Goal: Task Accomplishment & Management: Complete application form

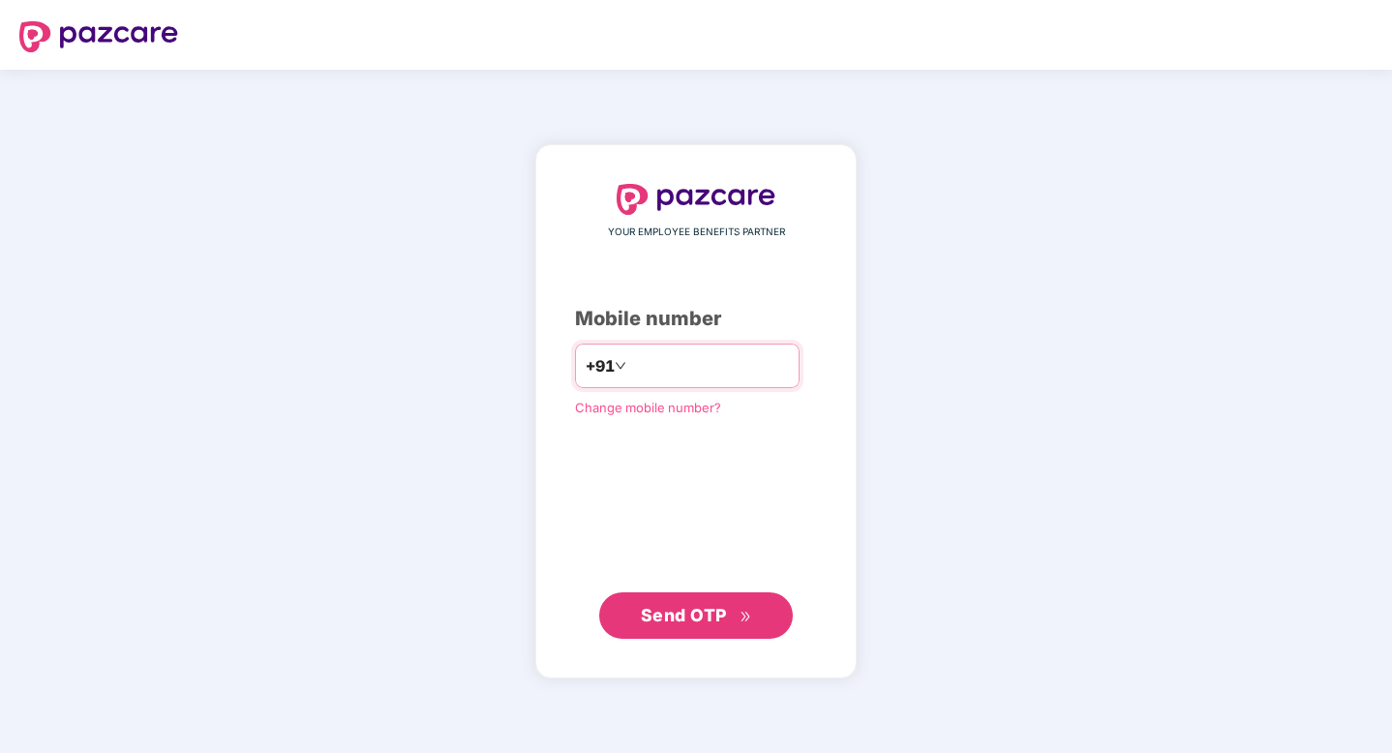
type input "**********"
click at [745, 630] on button "Send OTP" at bounding box center [696, 614] width 194 height 46
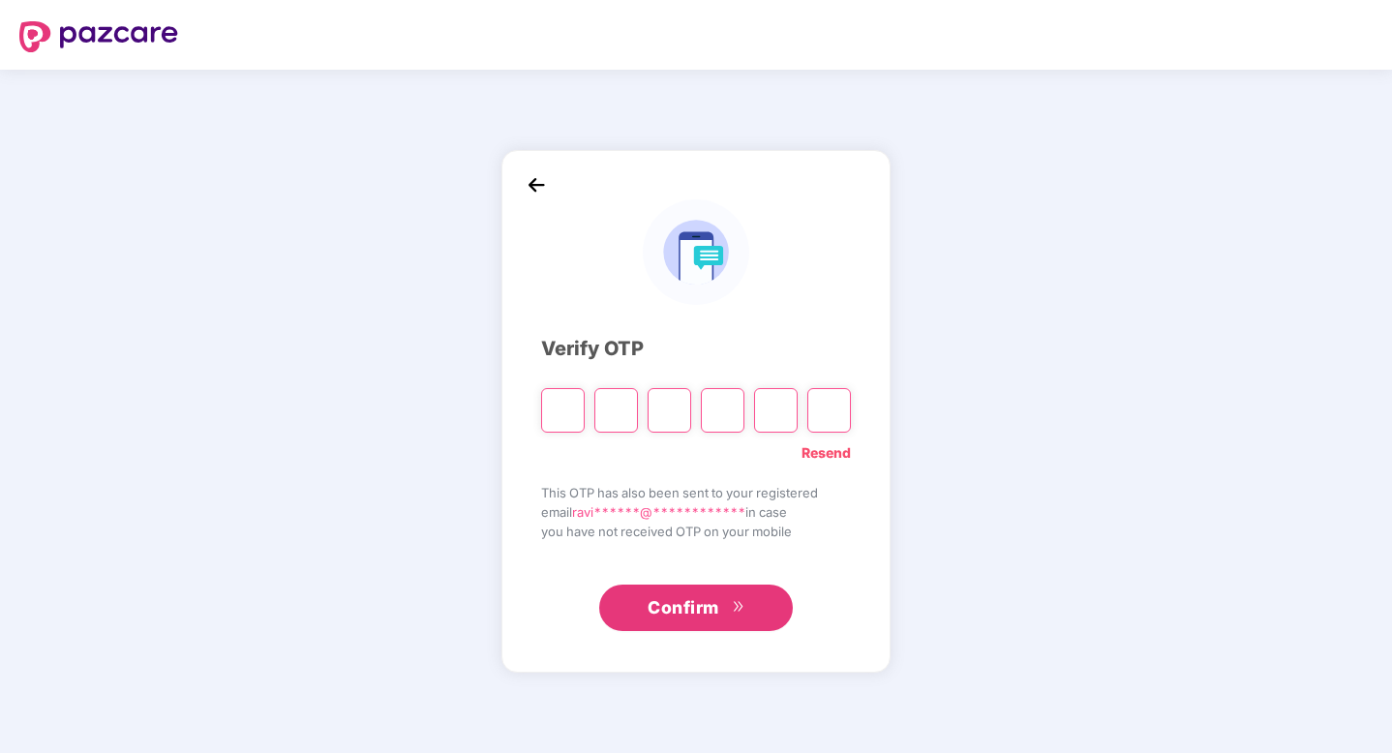
type input "*"
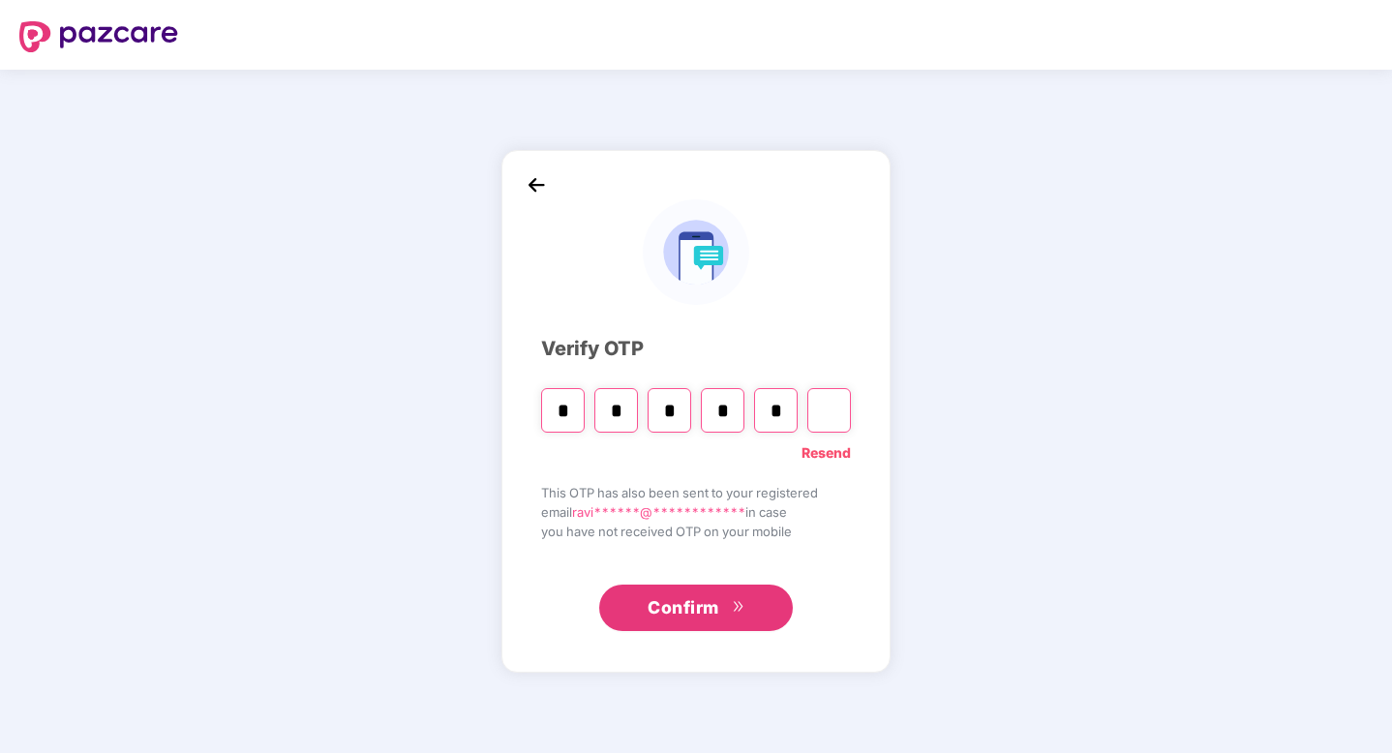
type input "*"
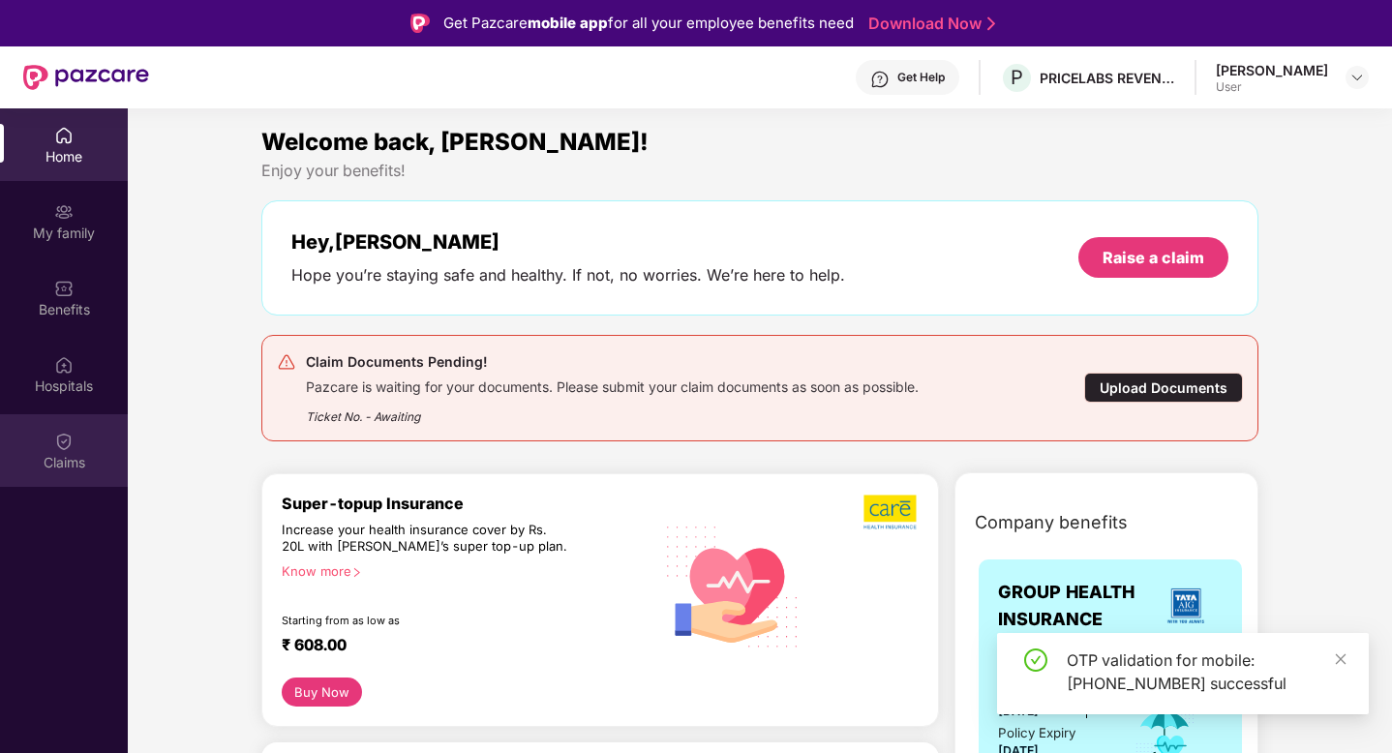
click at [71, 447] on img at bounding box center [63, 441] width 19 height 19
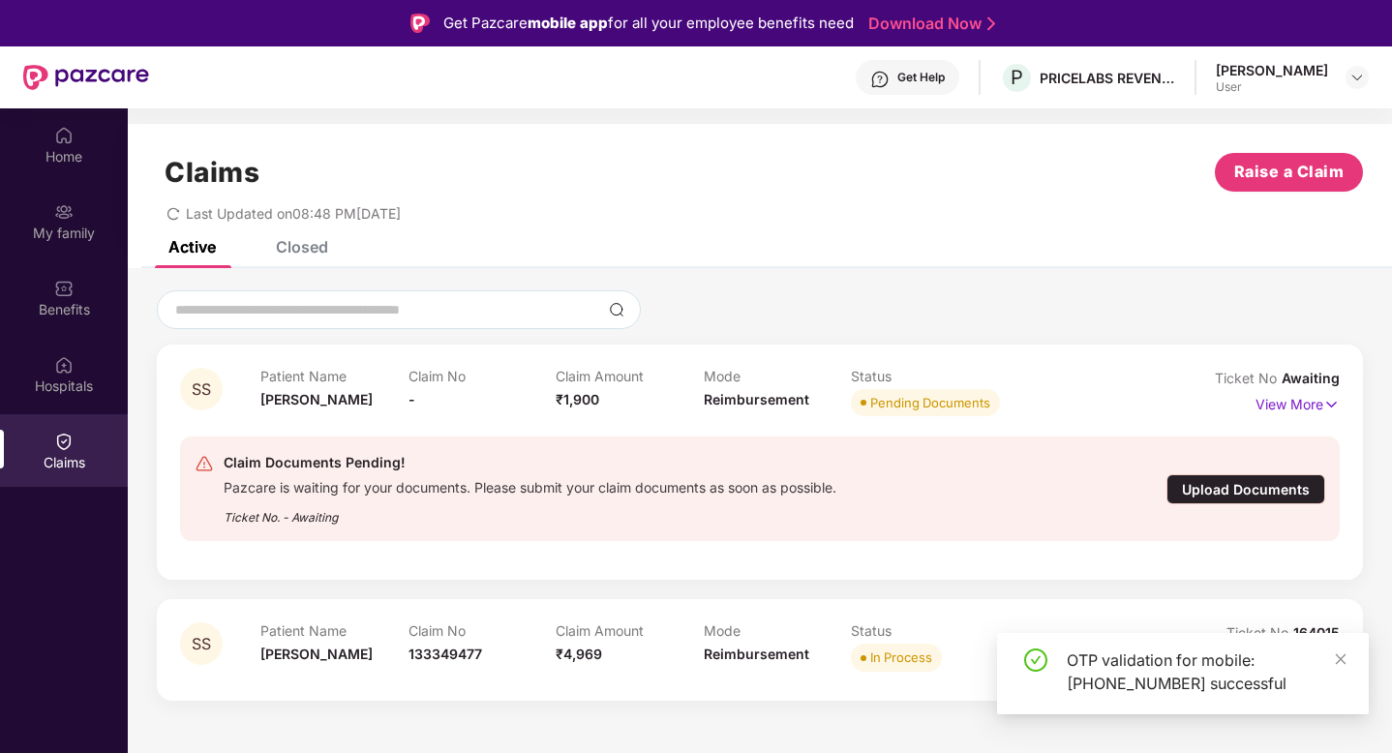
click at [1249, 497] on div "Upload Documents" at bounding box center [1245, 489] width 159 height 30
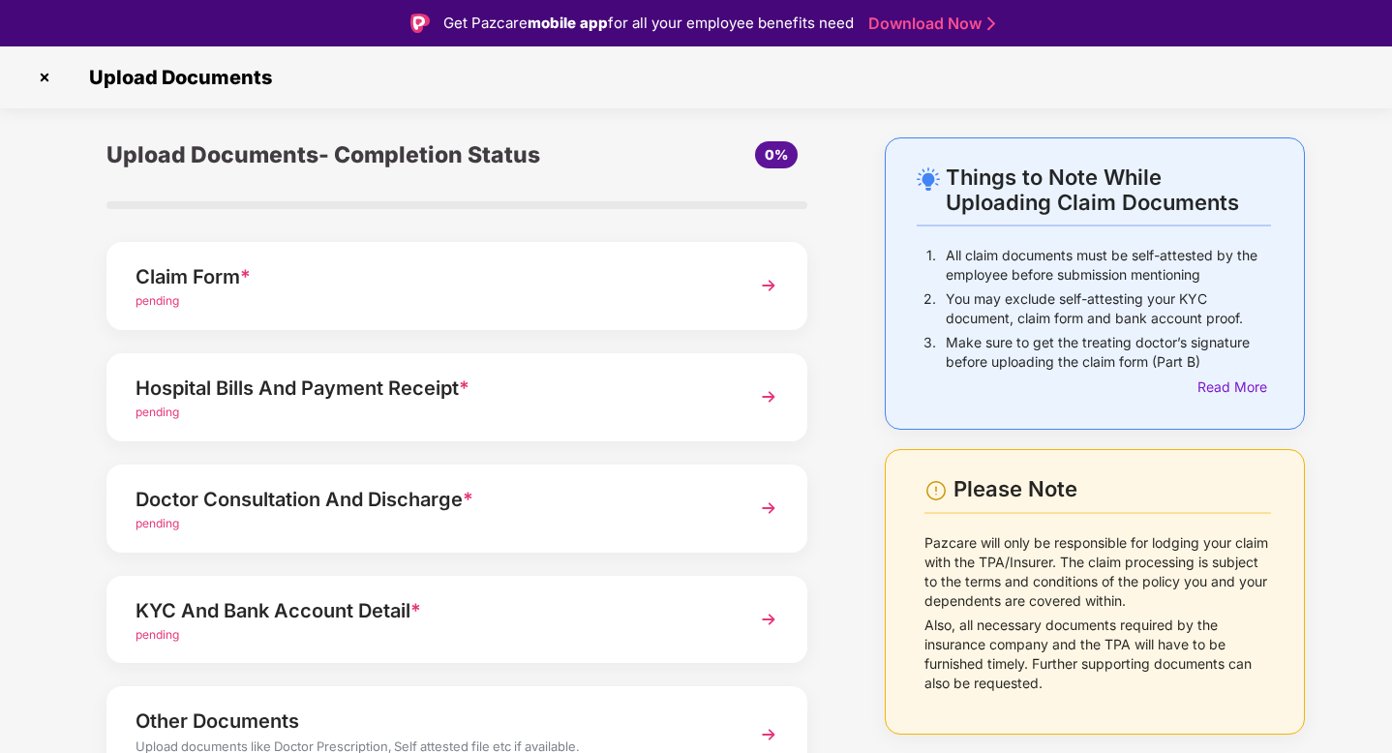
click at [434, 270] on div "Claim Form *" at bounding box center [429, 276] width 588 height 31
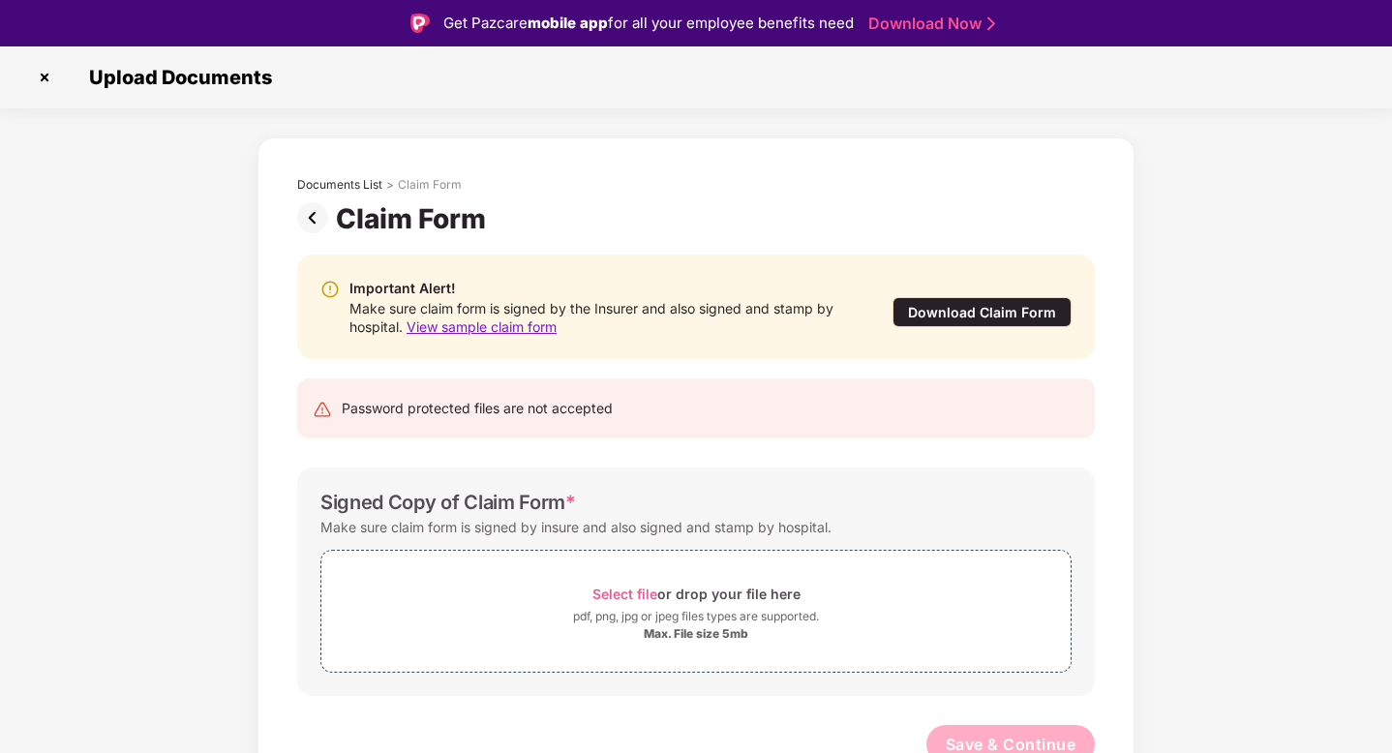
scroll to position [14, 0]
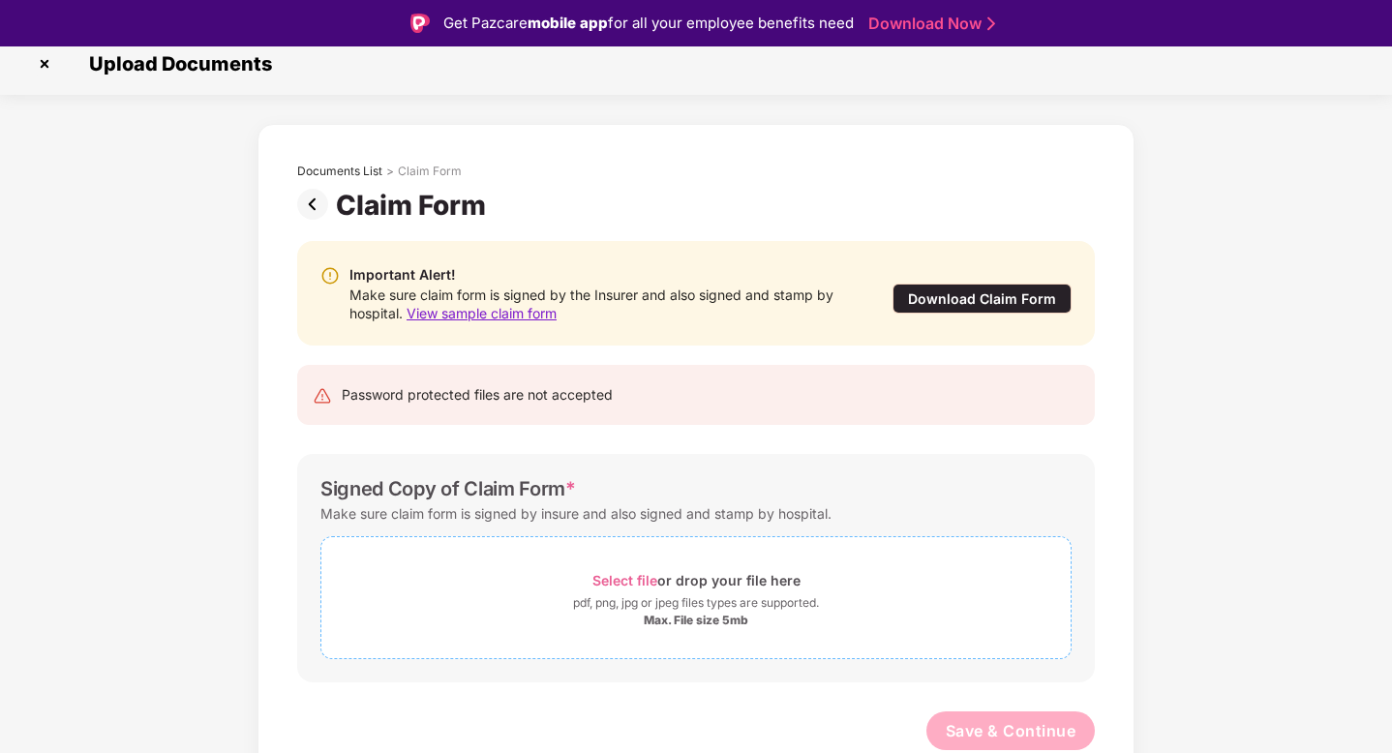
click at [631, 578] on span "Select file" at bounding box center [624, 580] width 65 height 16
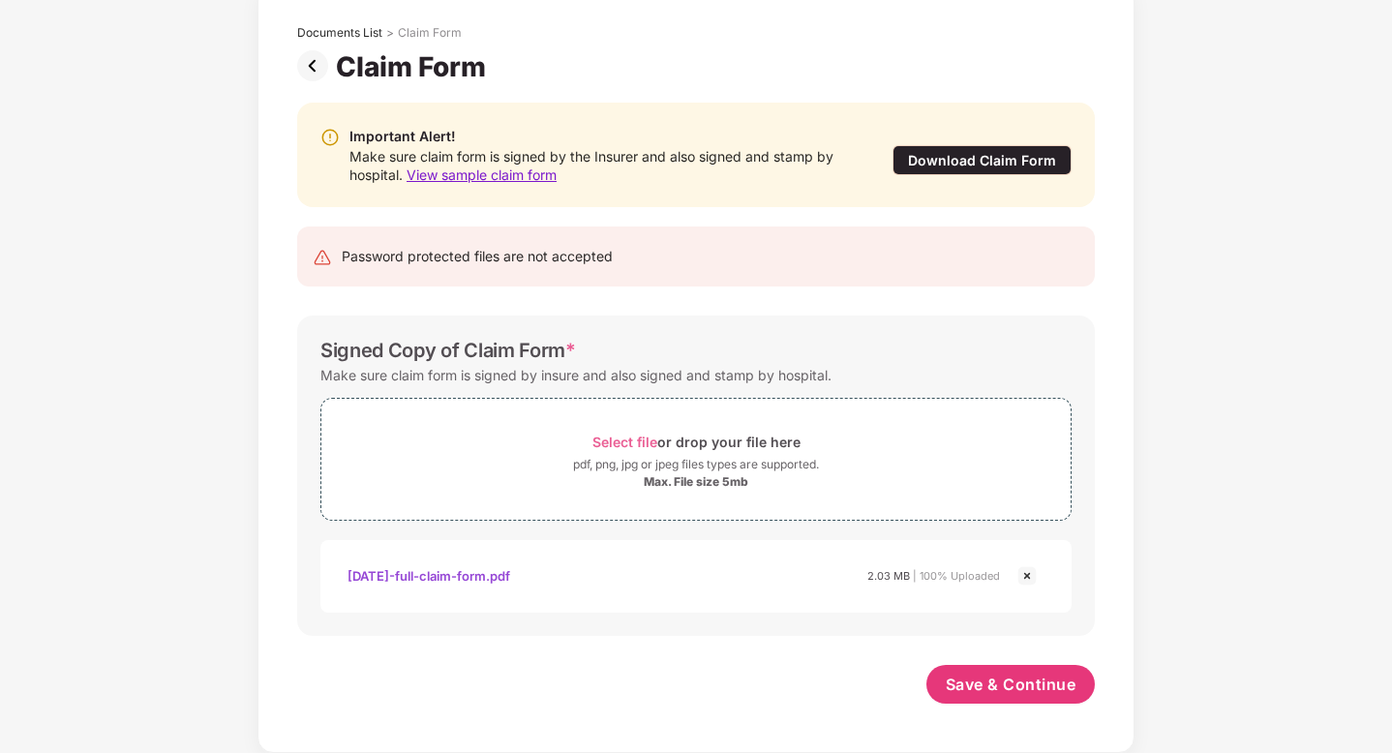
scroll to position [105, 0]
click at [1033, 675] on span "Save & Continue" at bounding box center [1010, 684] width 131 height 21
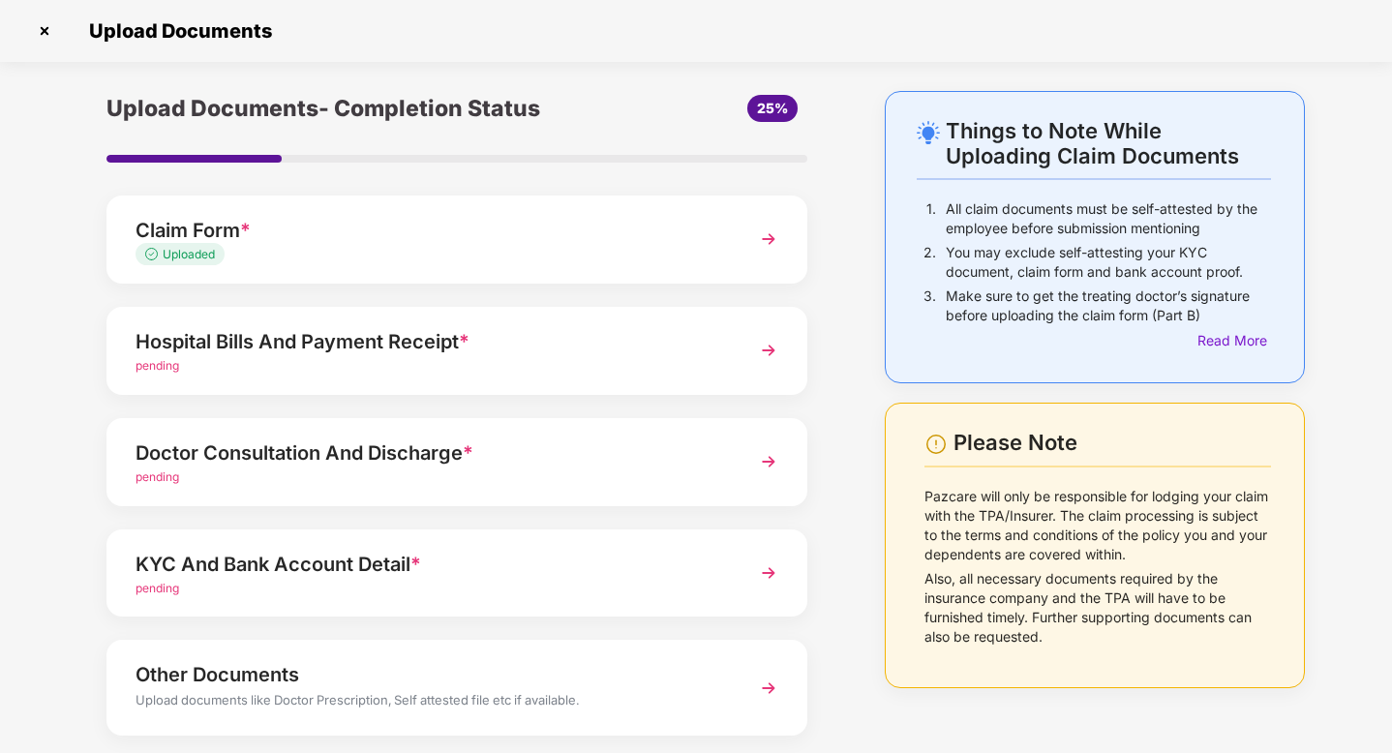
click at [438, 373] on div "pending" at bounding box center [429, 366] width 588 height 18
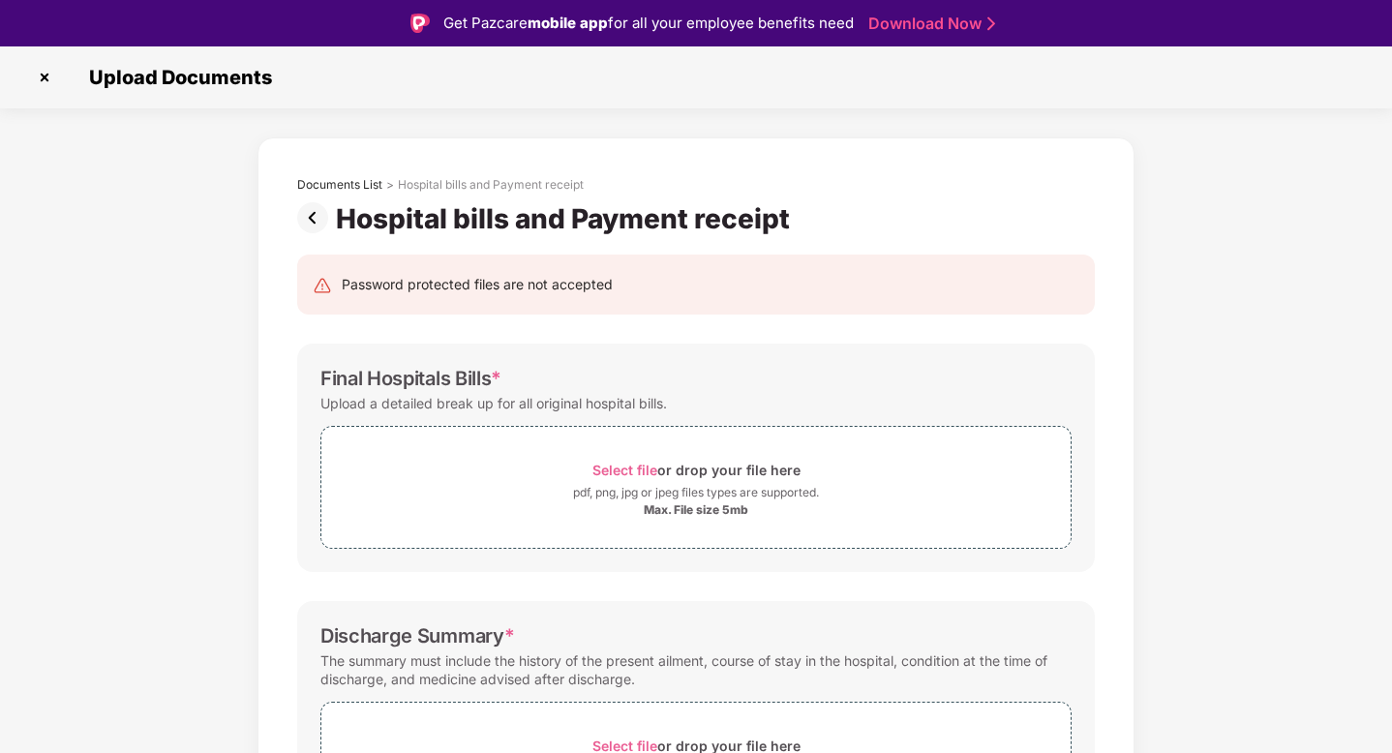
scroll to position [236, 0]
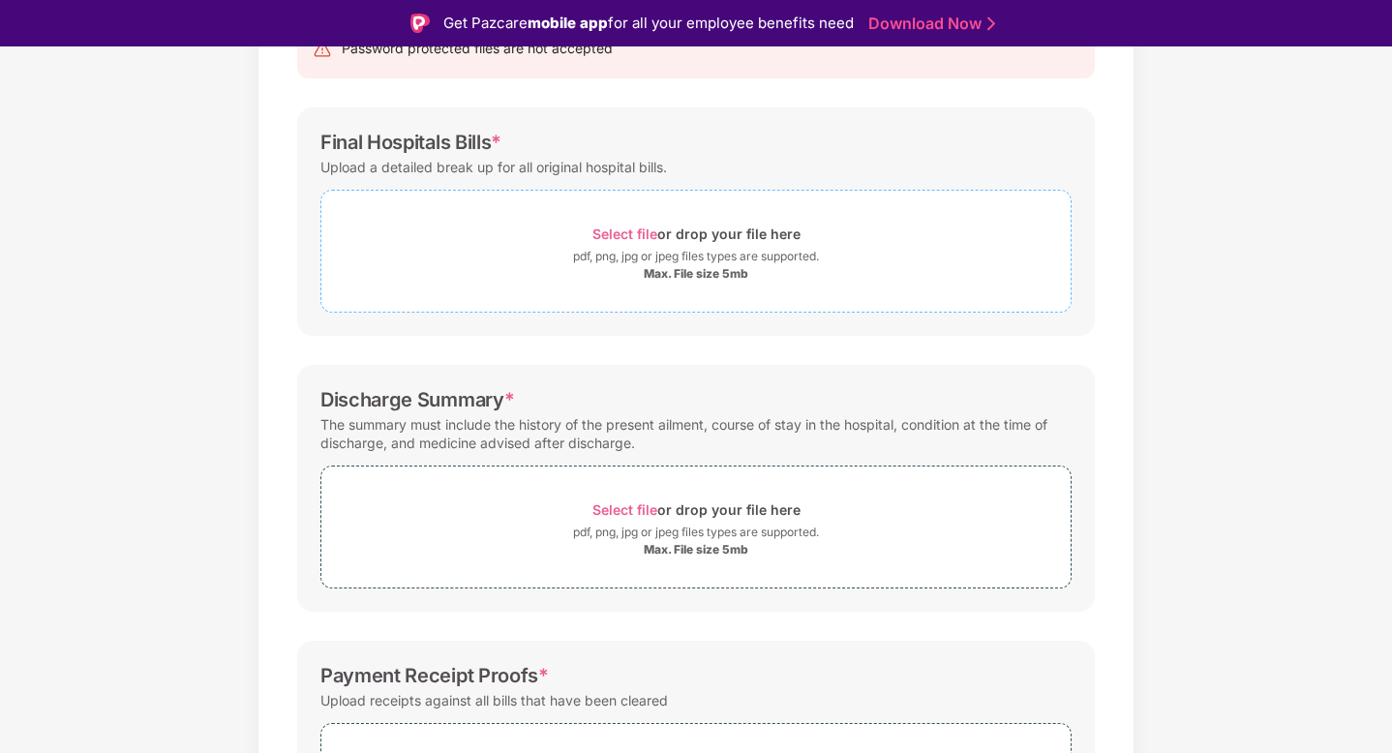
click at [624, 227] on span "Select file" at bounding box center [624, 233] width 65 height 16
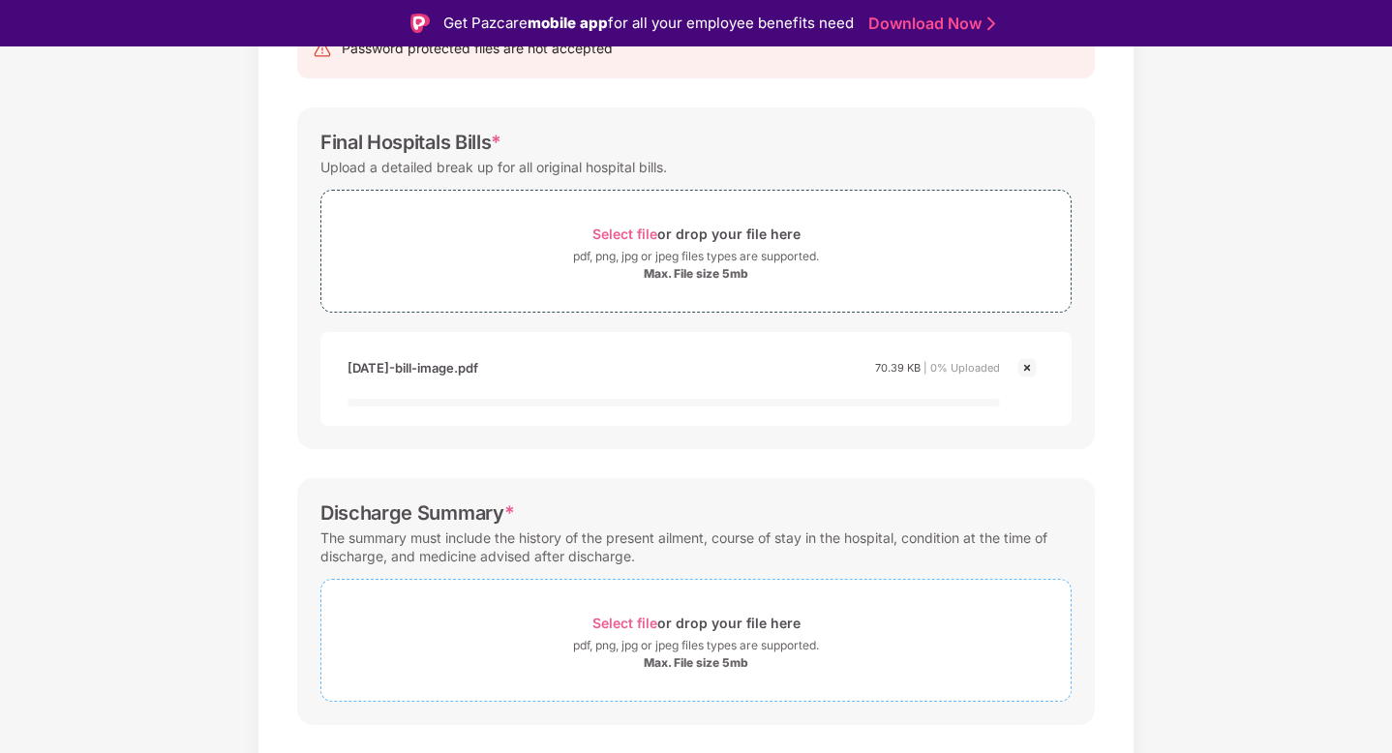
scroll to position [484, 0]
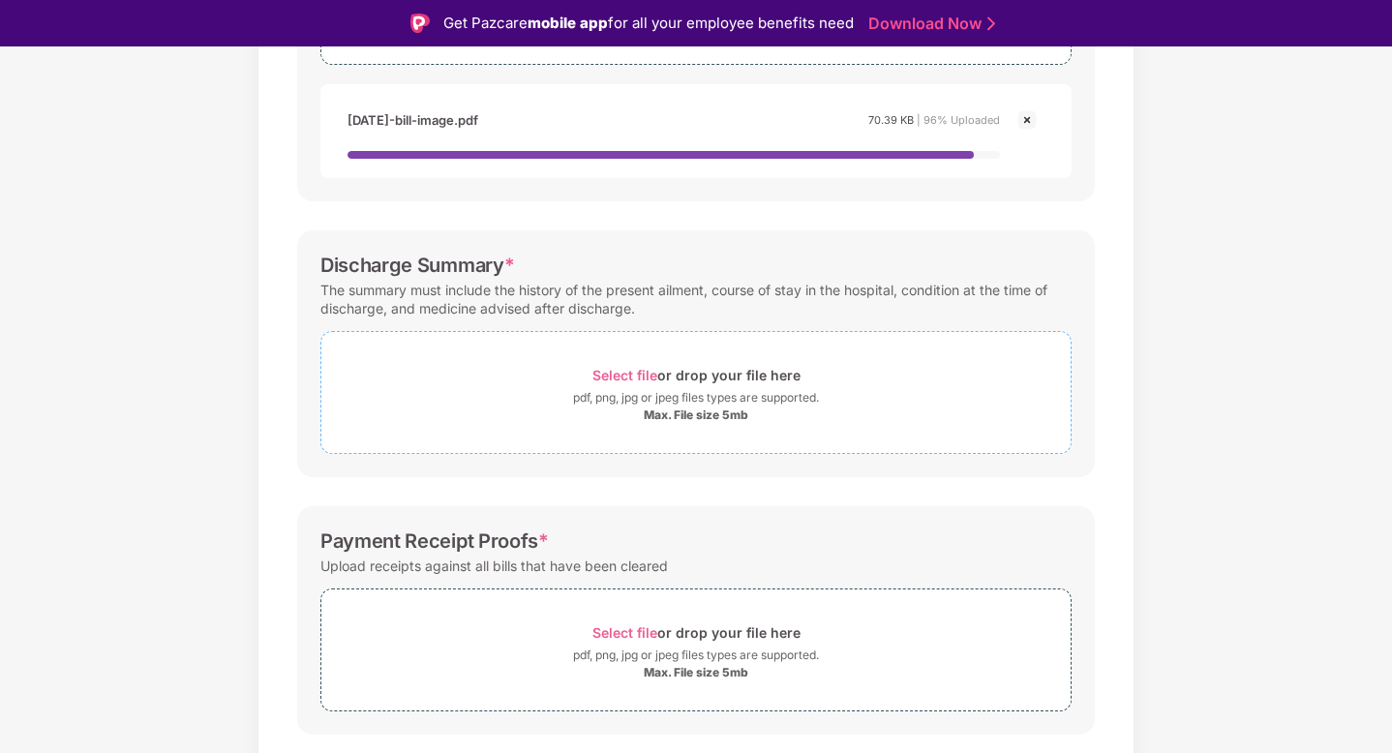
click at [608, 367] on span "Select file" at bounding box center [624, 375] width 65 height 16
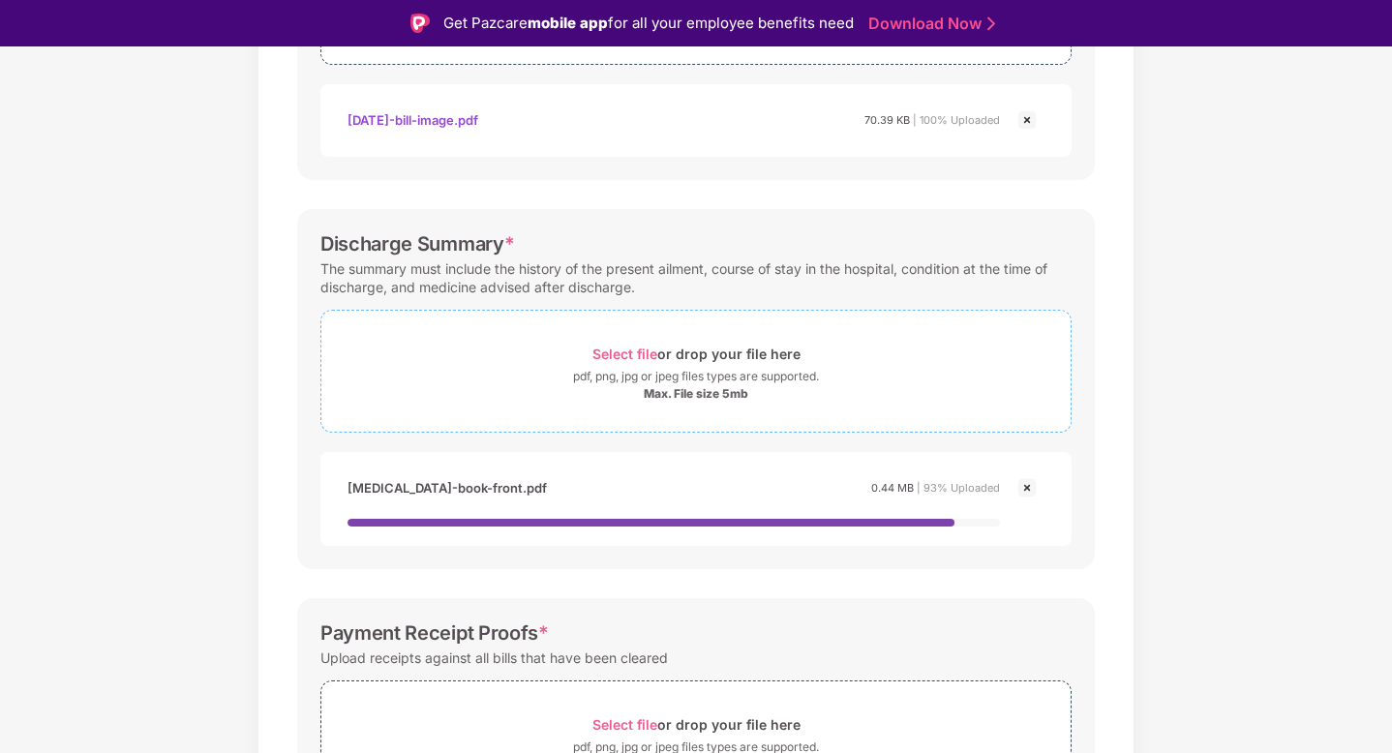
click at [604, 347] on span "Select file" at bounding box center [624, 353] width 65 height 16
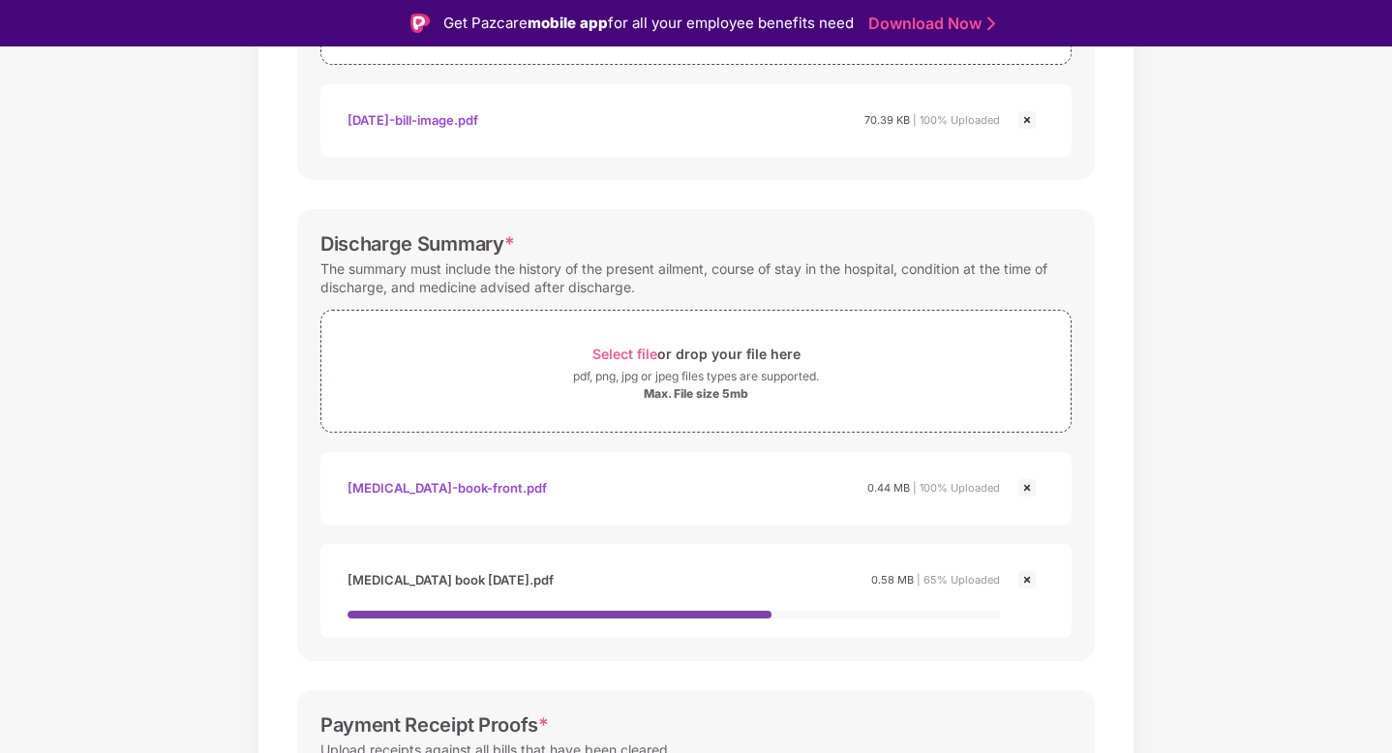
scroll to position [720, 0]
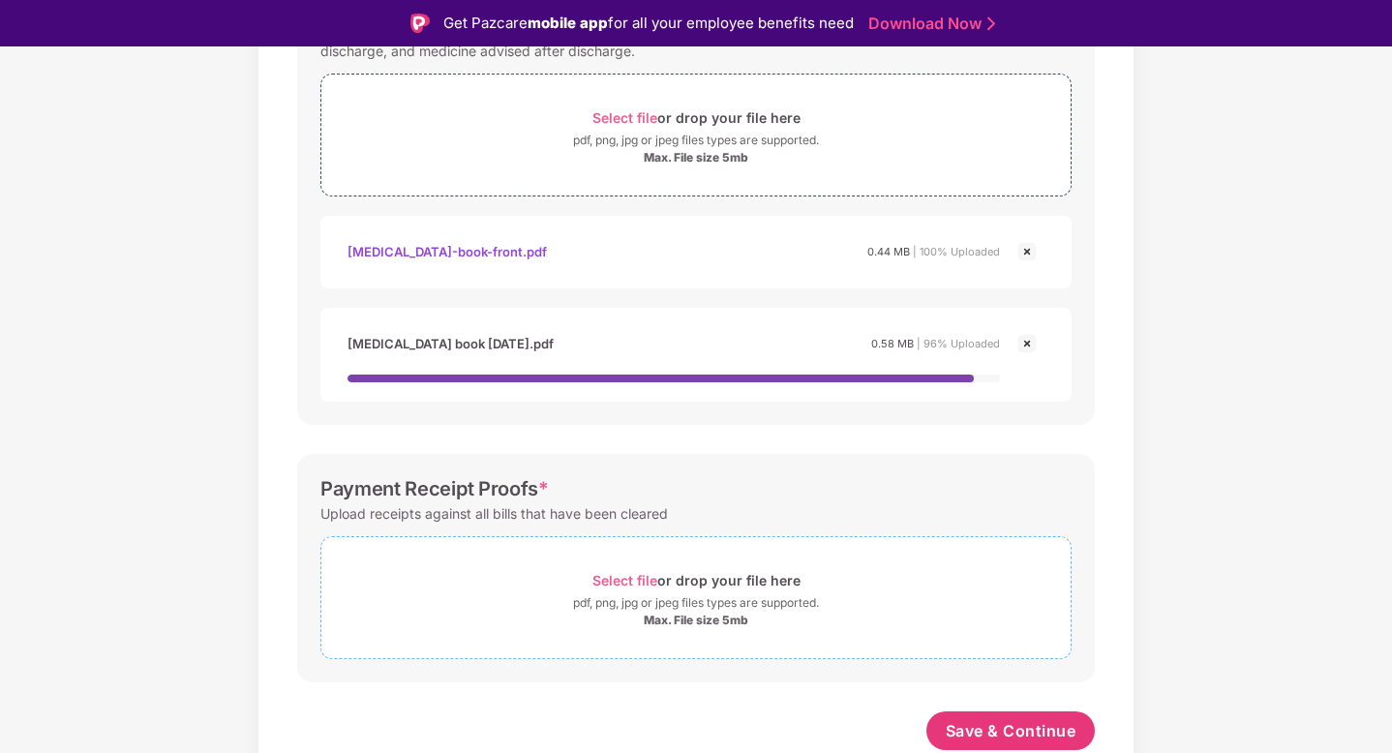
click at [645, 584] on span "Select file" at bounding box center [624, 580] width 65 height 16
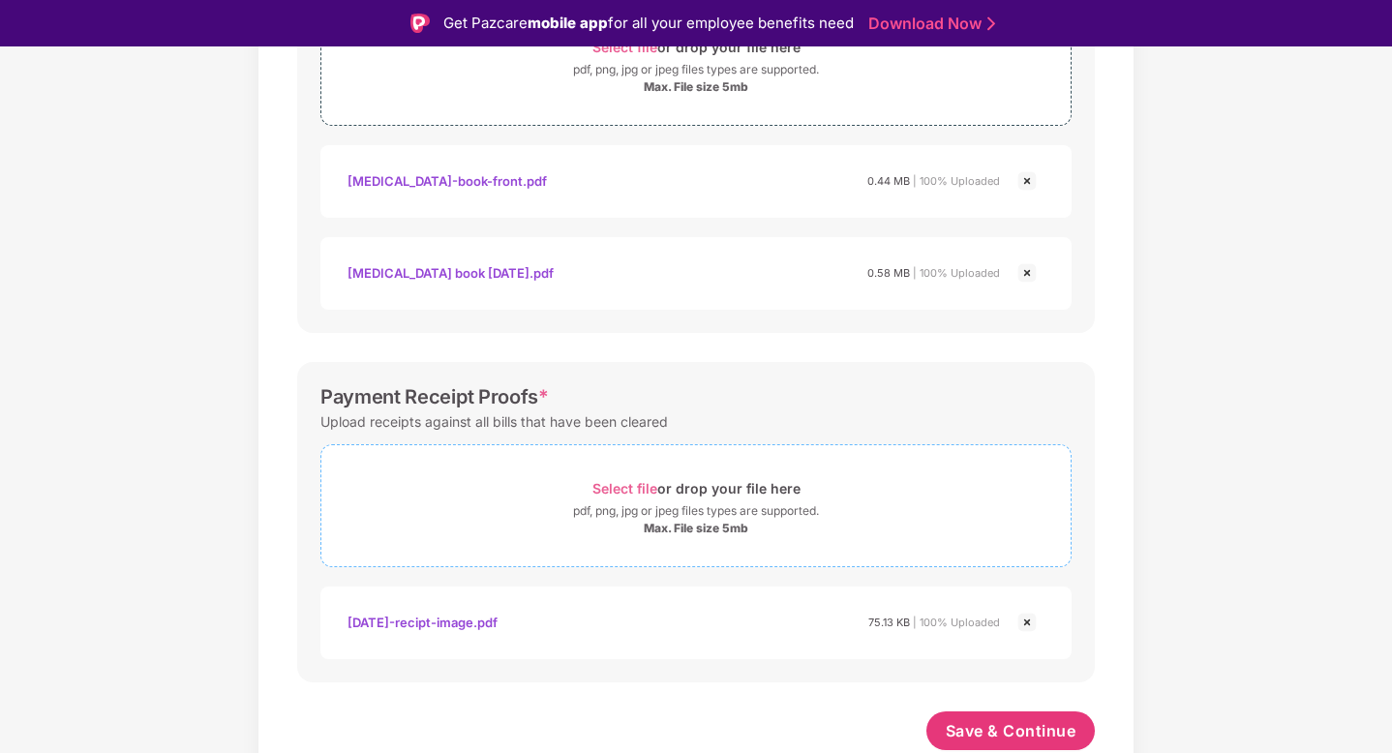
scroll to position [791, 0]
click at [982, 727] on span "Save & Continue" at bounding box center [1010, 730] width 131 height 21
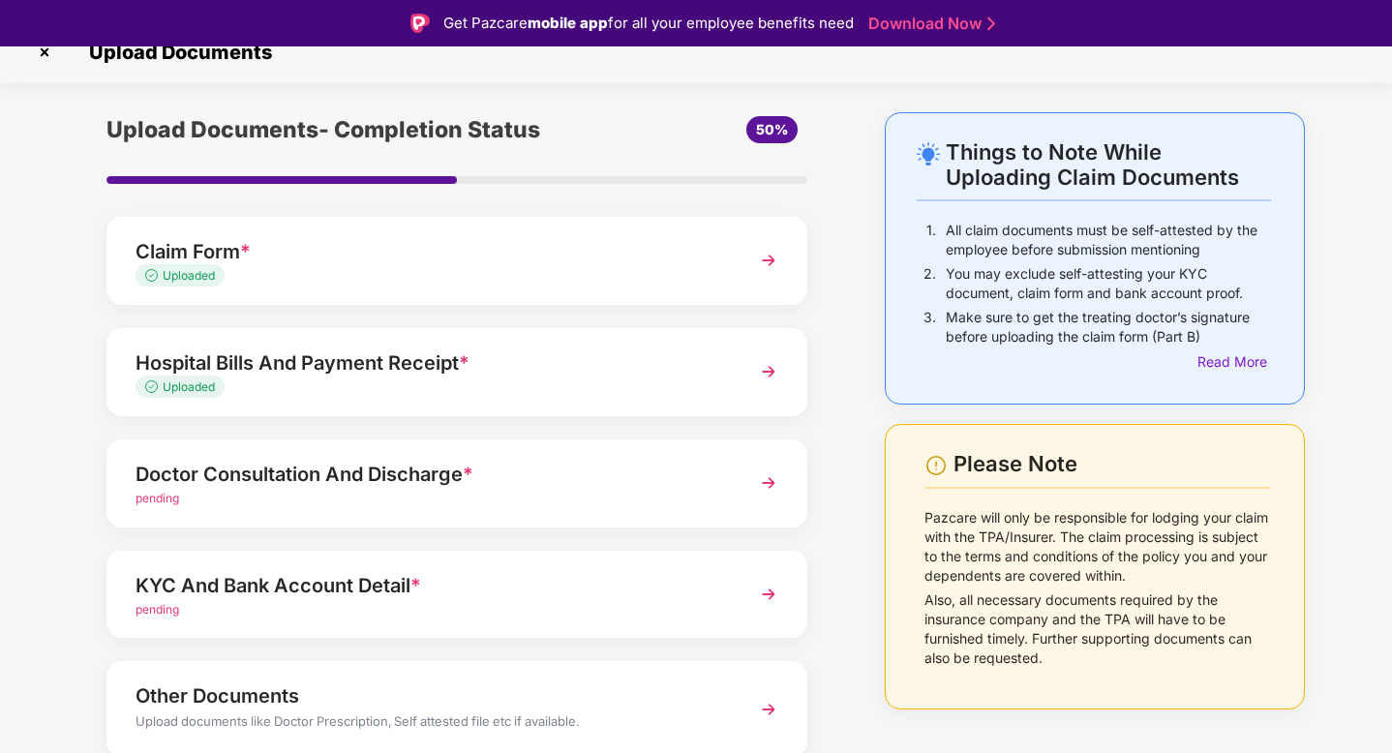
scroll to position [87, 0]
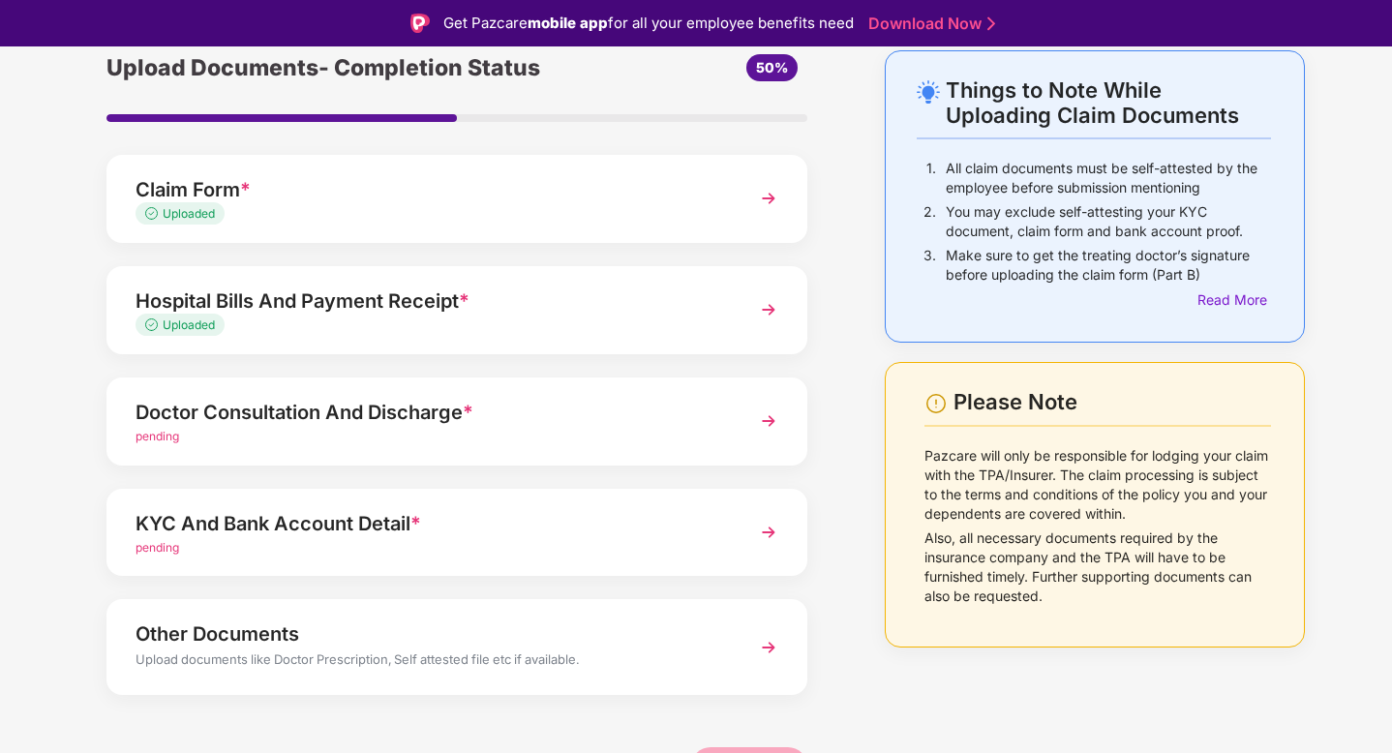
click at [417, 414] on div "Doctor Consultation And Discharge *" at bounding box center [429, 412] width 588 height 31
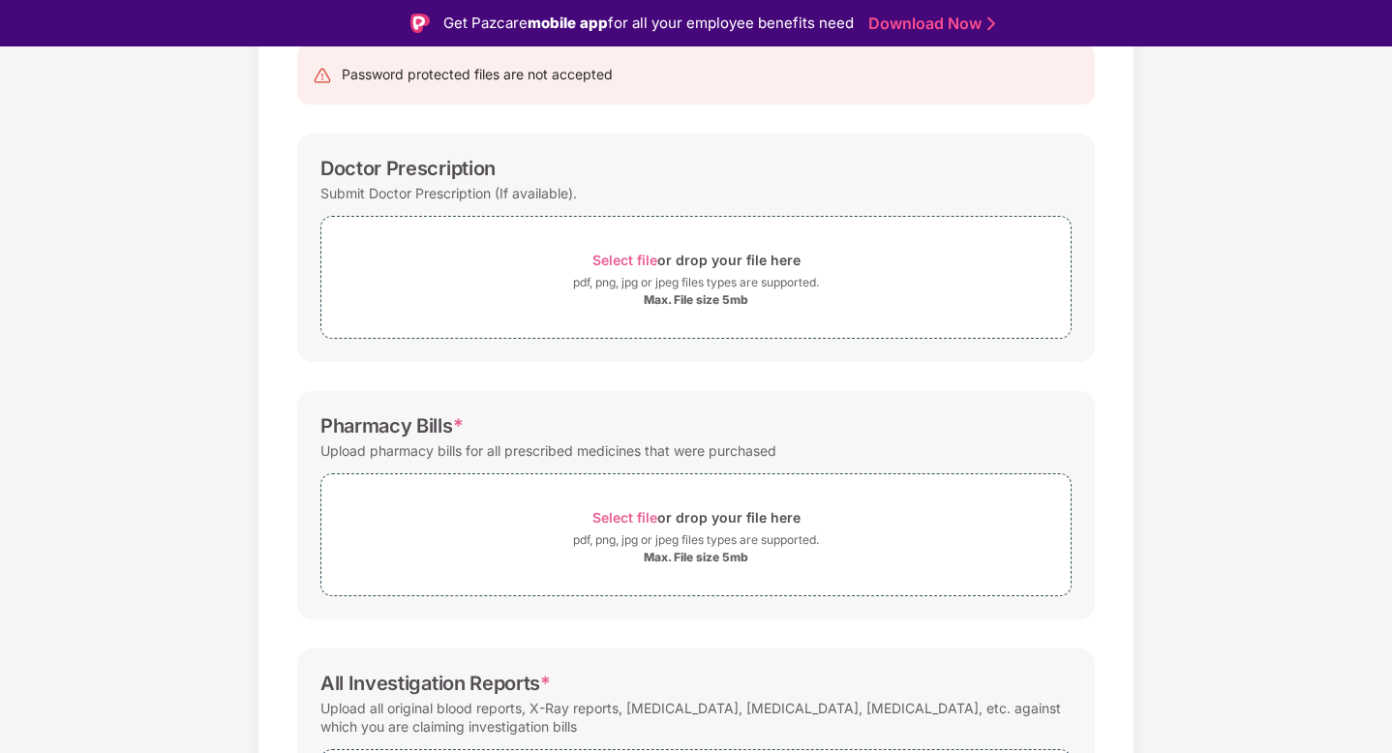
scroll to position [234, 0]
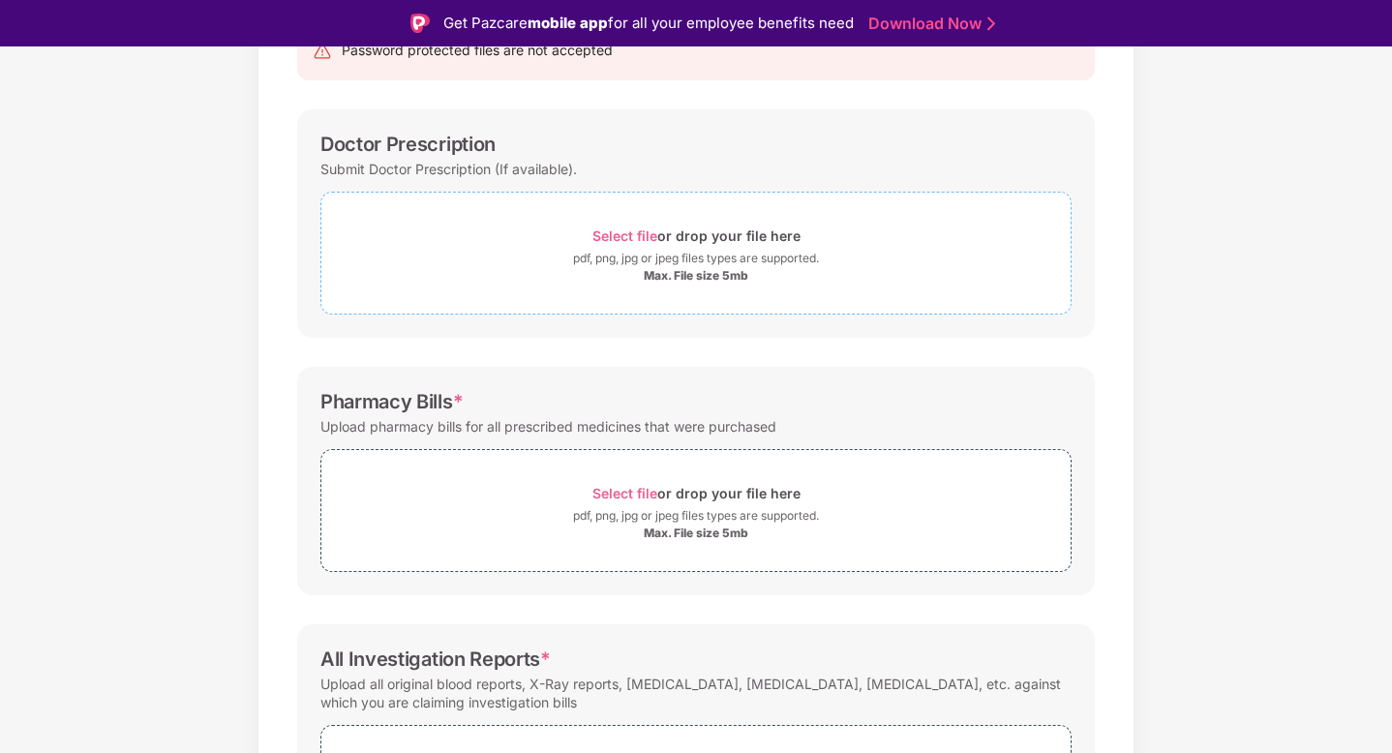
click at [636, 231] on span "Select file" at bounding box center [624, 235] width 65 height 16
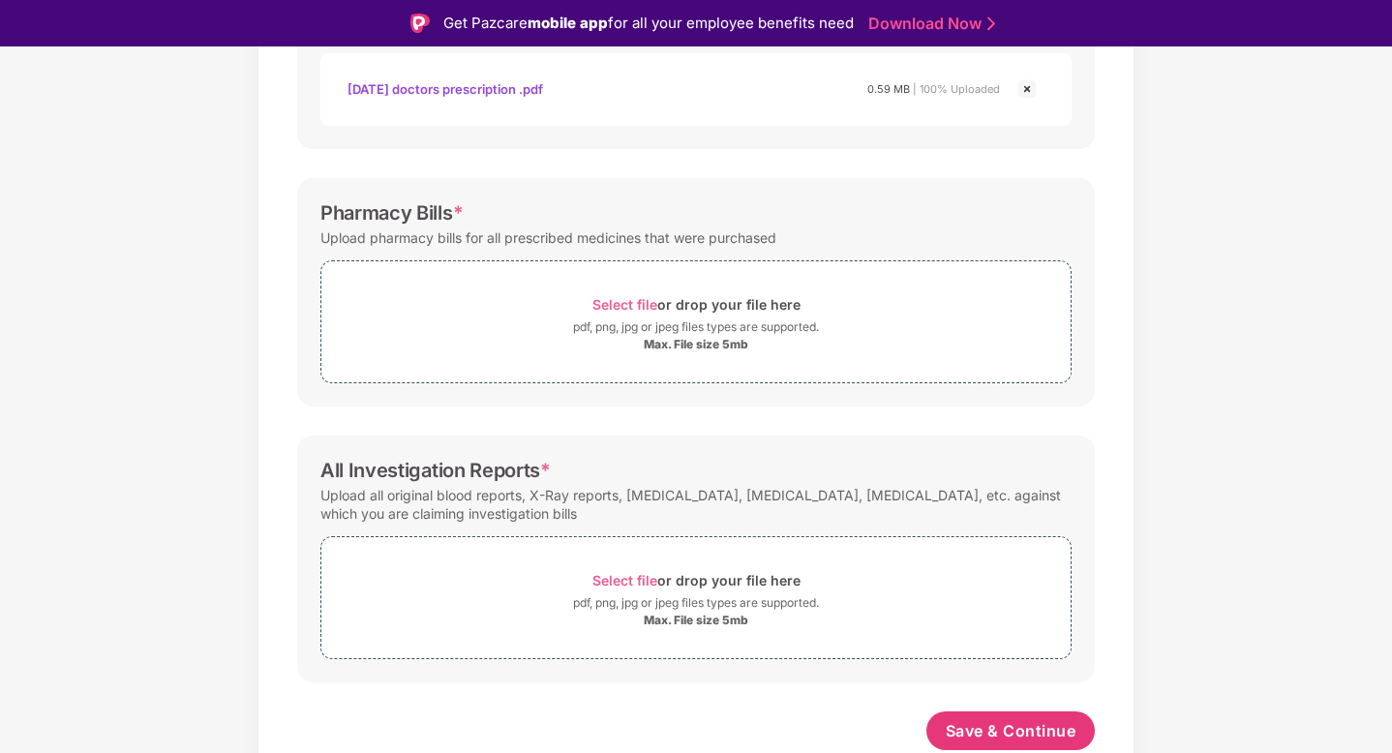
scroll to position [46, 0]
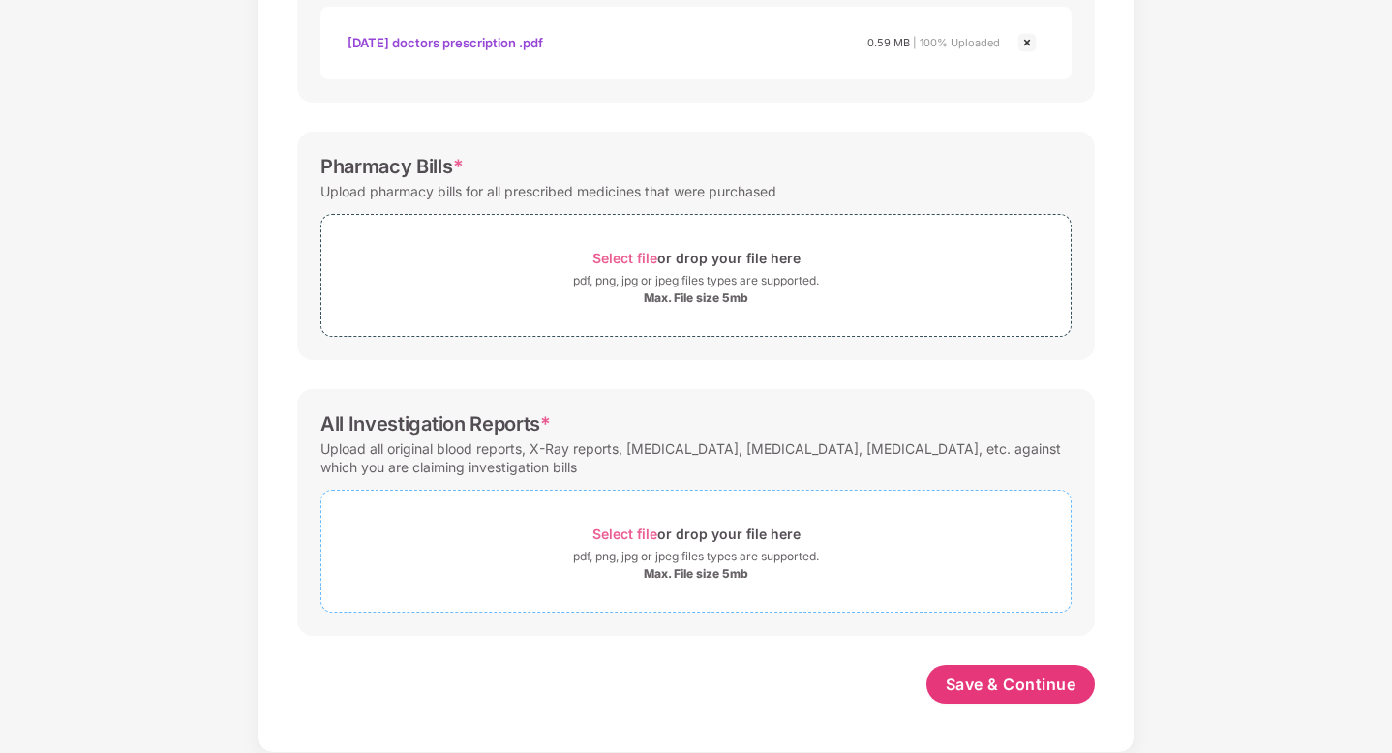
click at [598, 527] on span "Select file" at bounding box center [624, 533] width 65 height 16
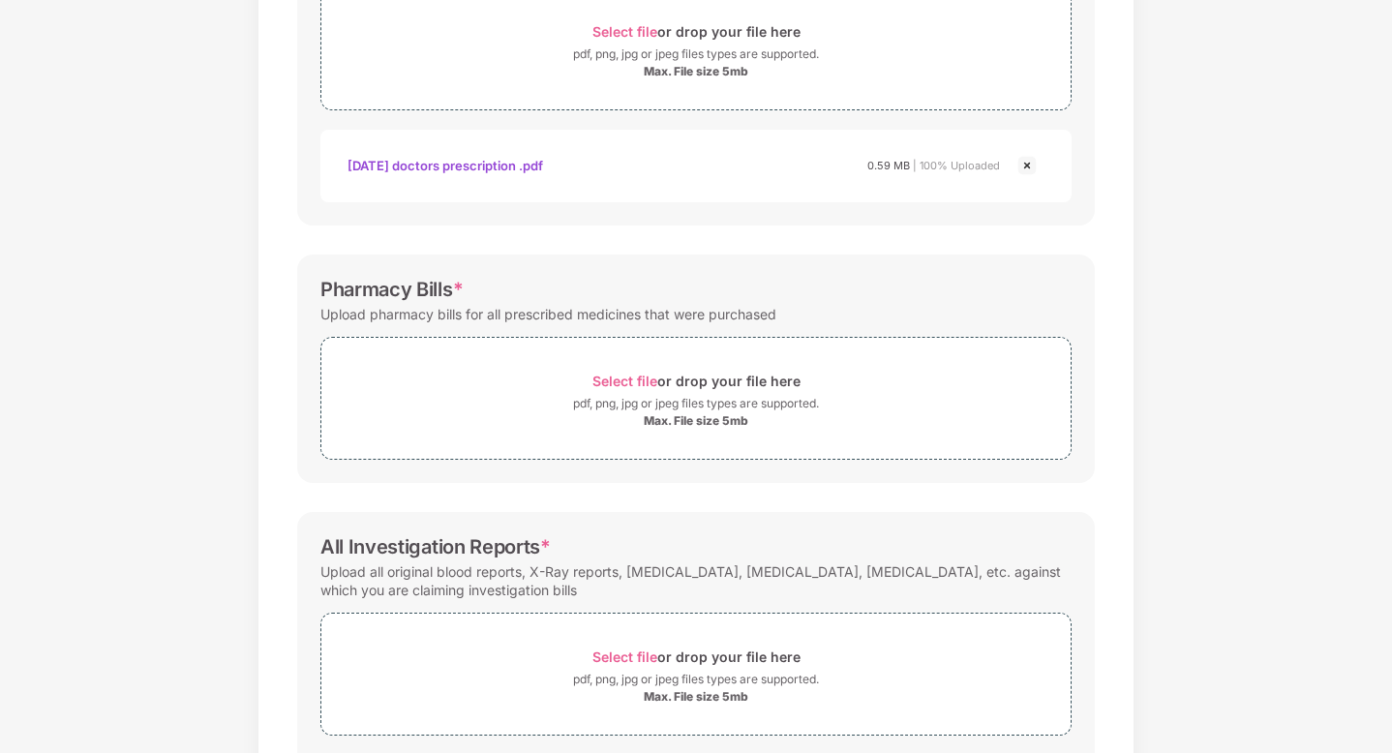
scroll to position [607, 0]
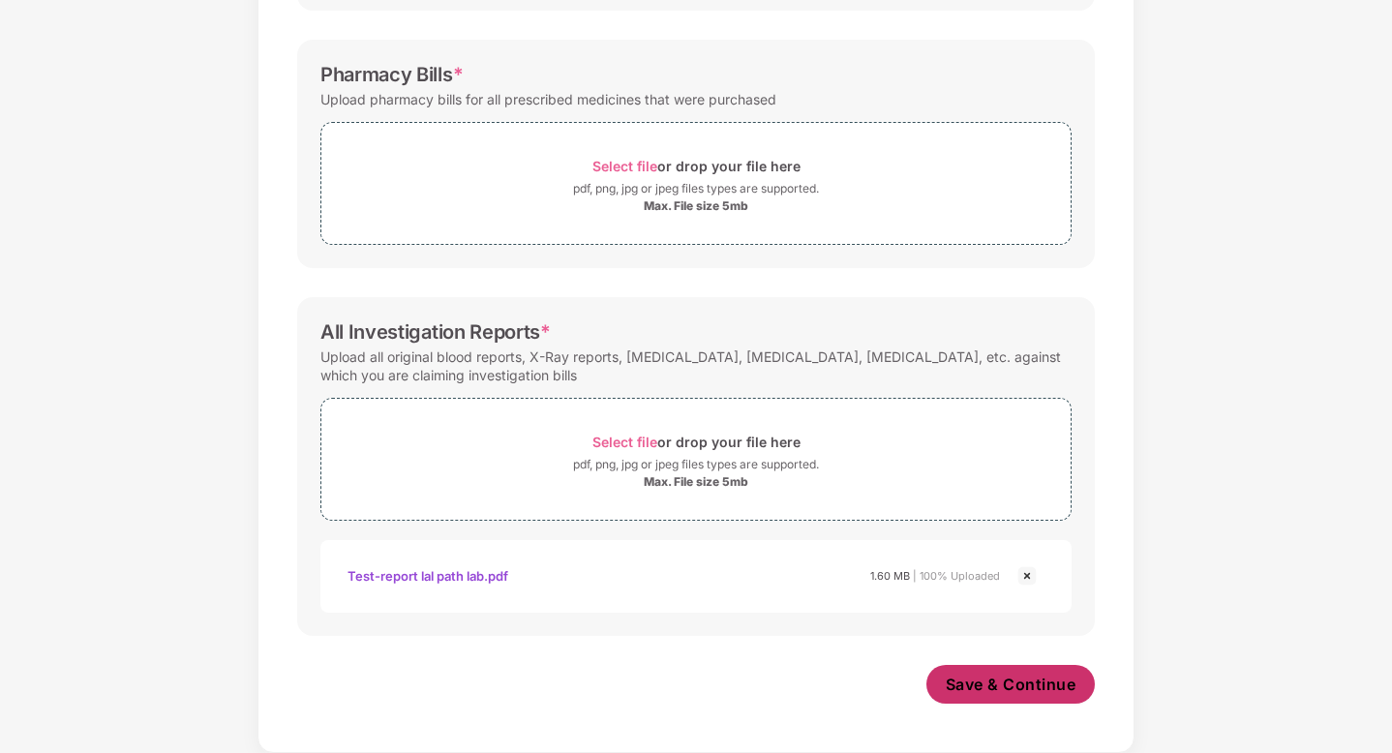
click at [974, 677] on span "Save & Continue" at bounding box center [1010, 684] width 131 height 21
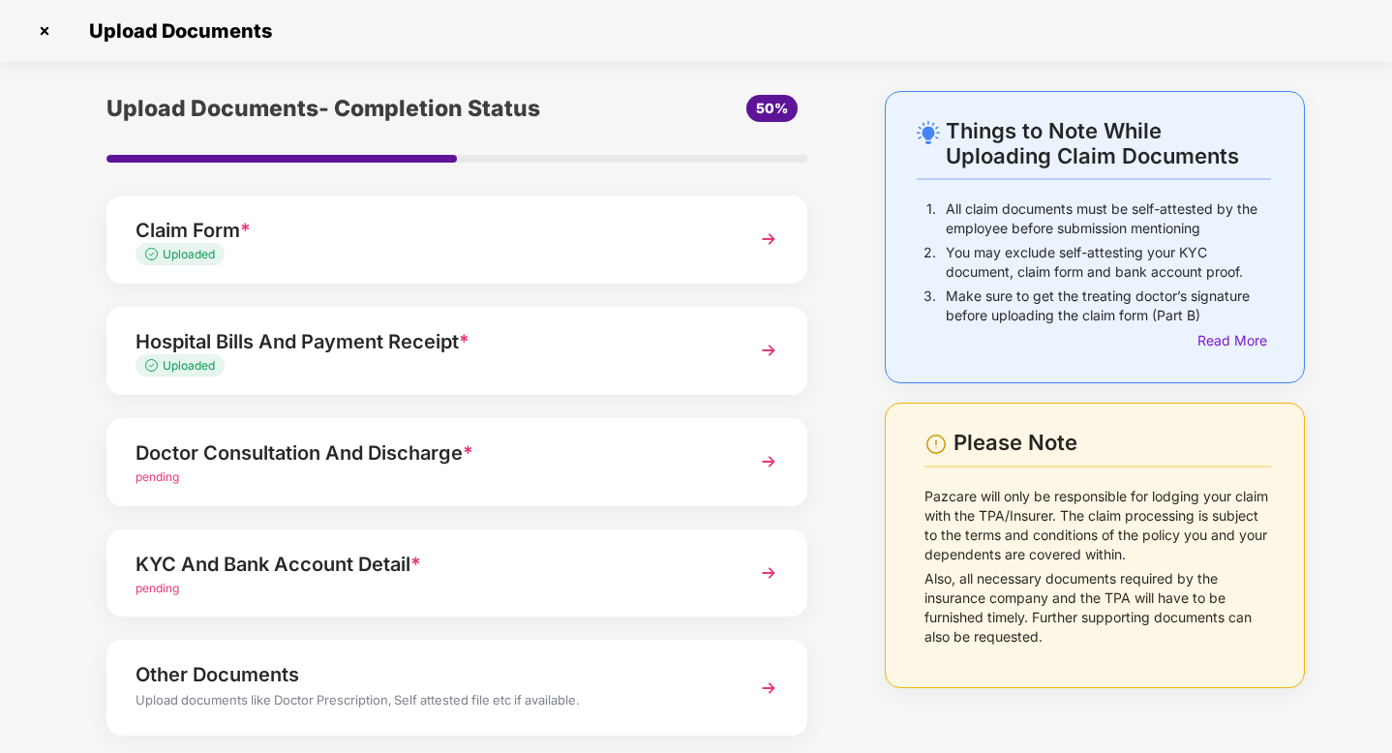
scroll to position [58, 0]
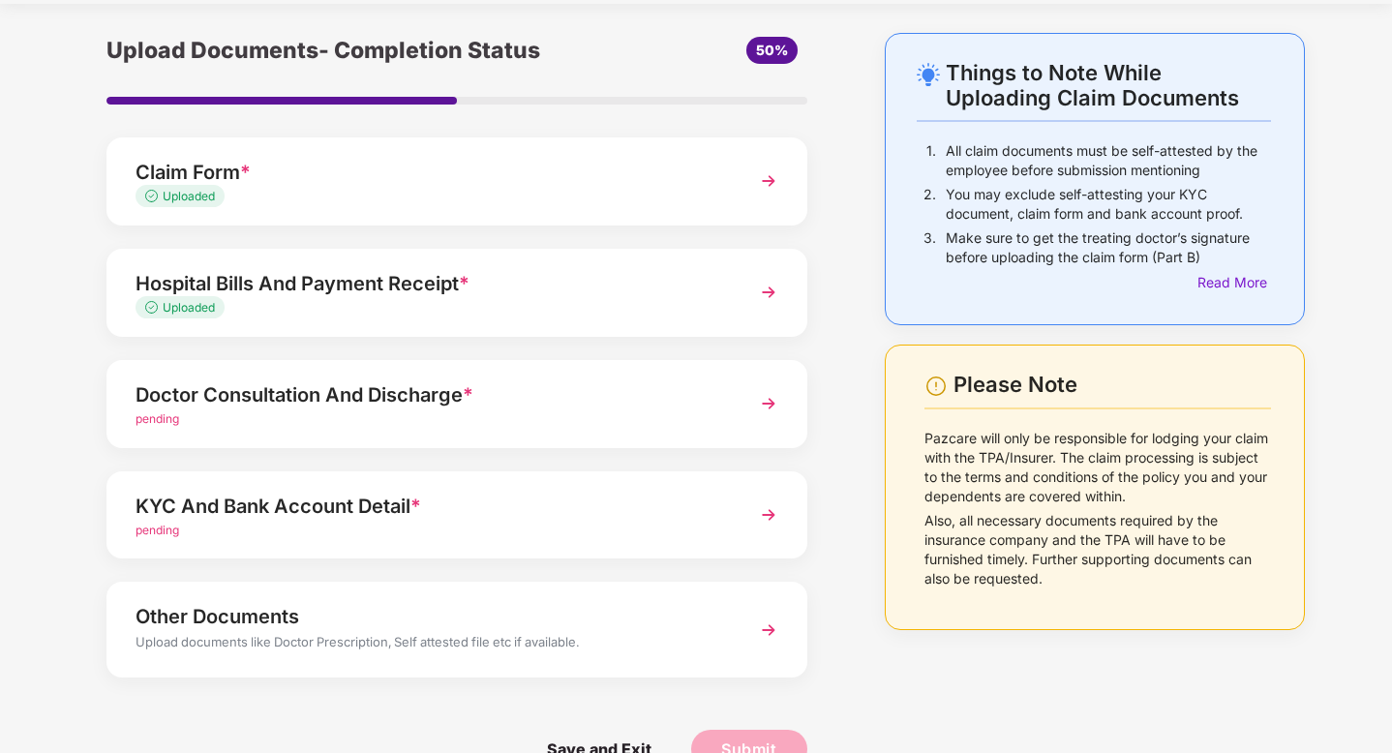
click at [583, 305] on div "Uploaded" at bounding box center [429, 308] width 588 height 18
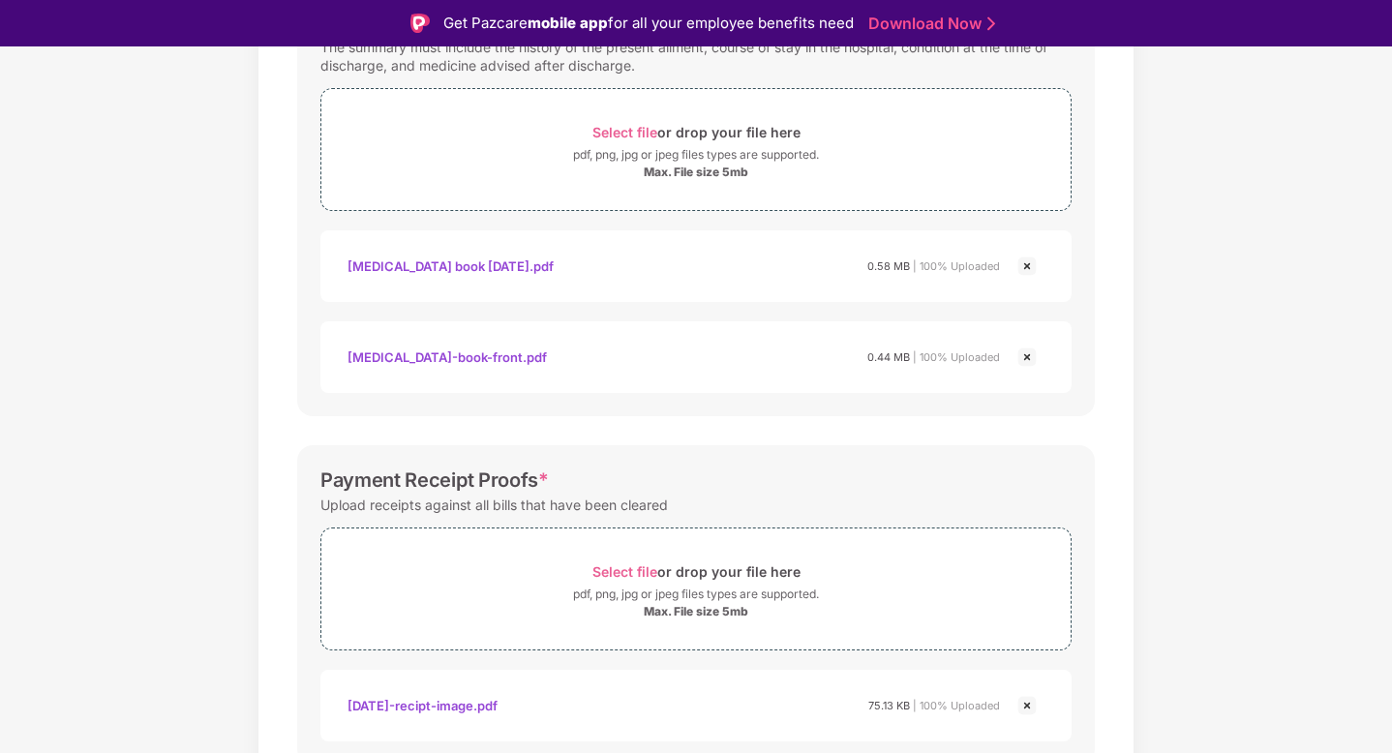
scroll to position [787, 0]
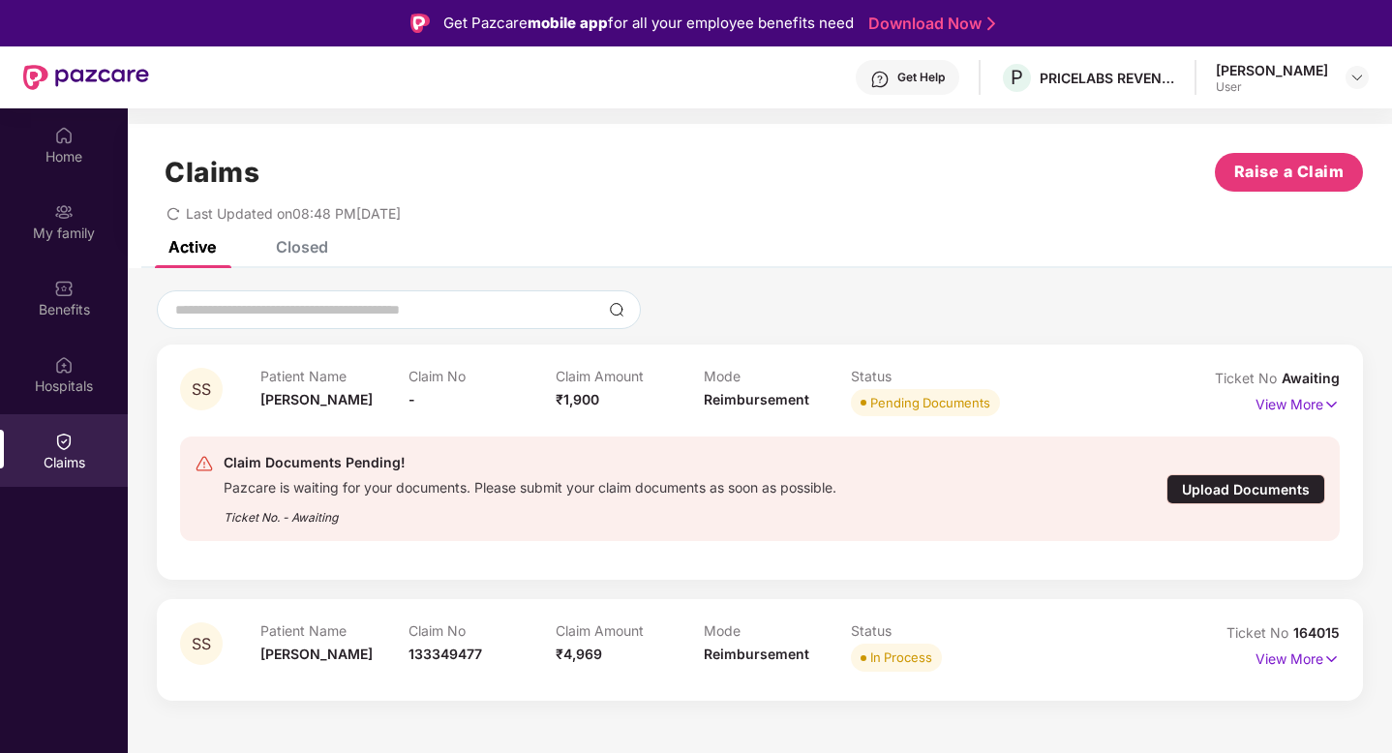
click at [1272, 481] on div "Upload Documents" at bounding box center [1245, 489] width 159 height 30
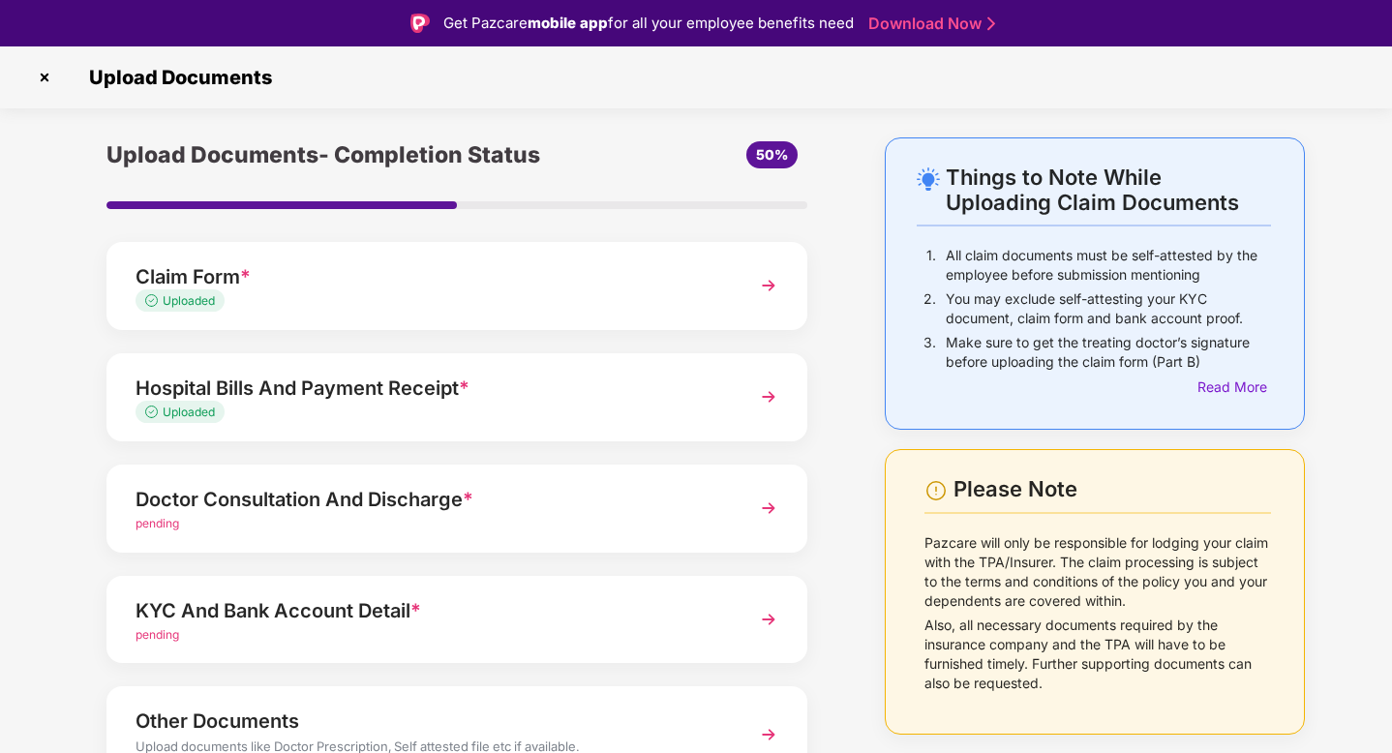
scroll to position [103, 0]
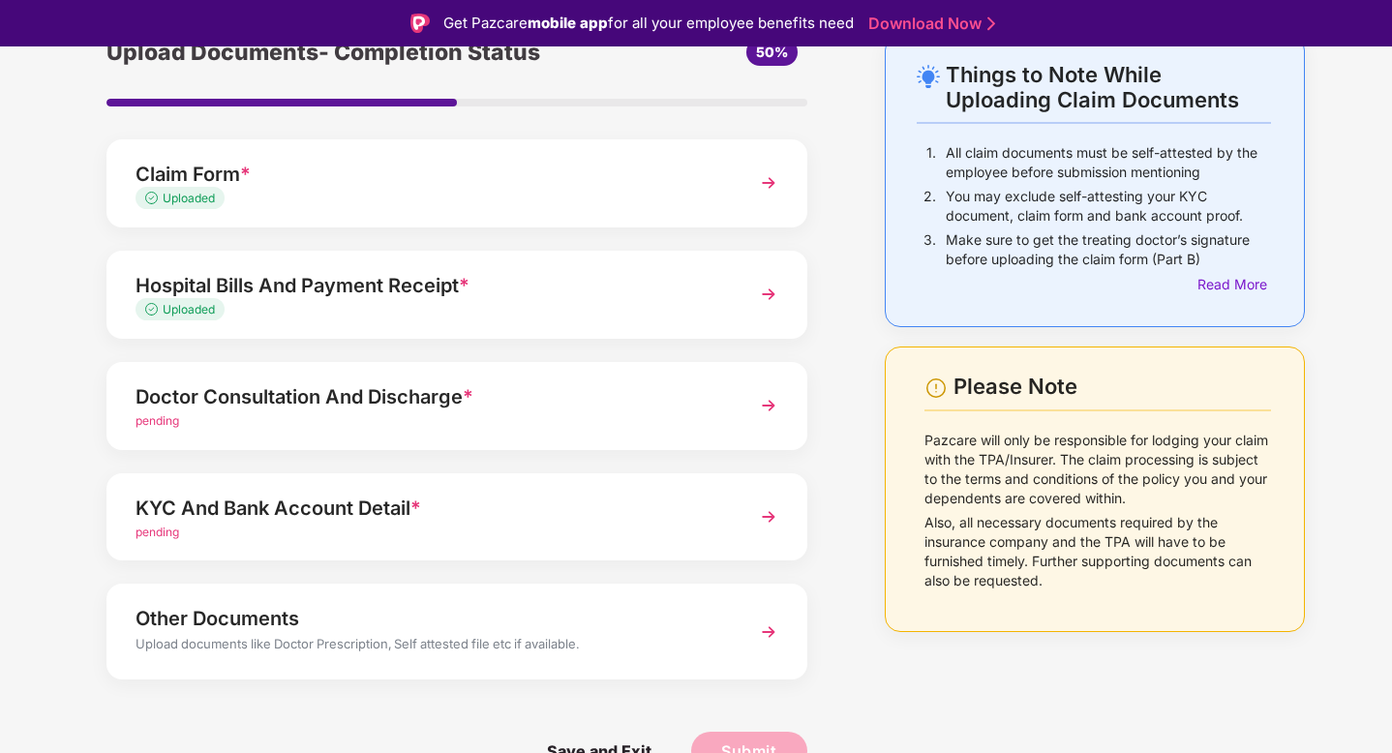
click at [367, 385] on div "Doctor Consultation And Discharge *" at bounding box center [429, 396] width 588 height 31
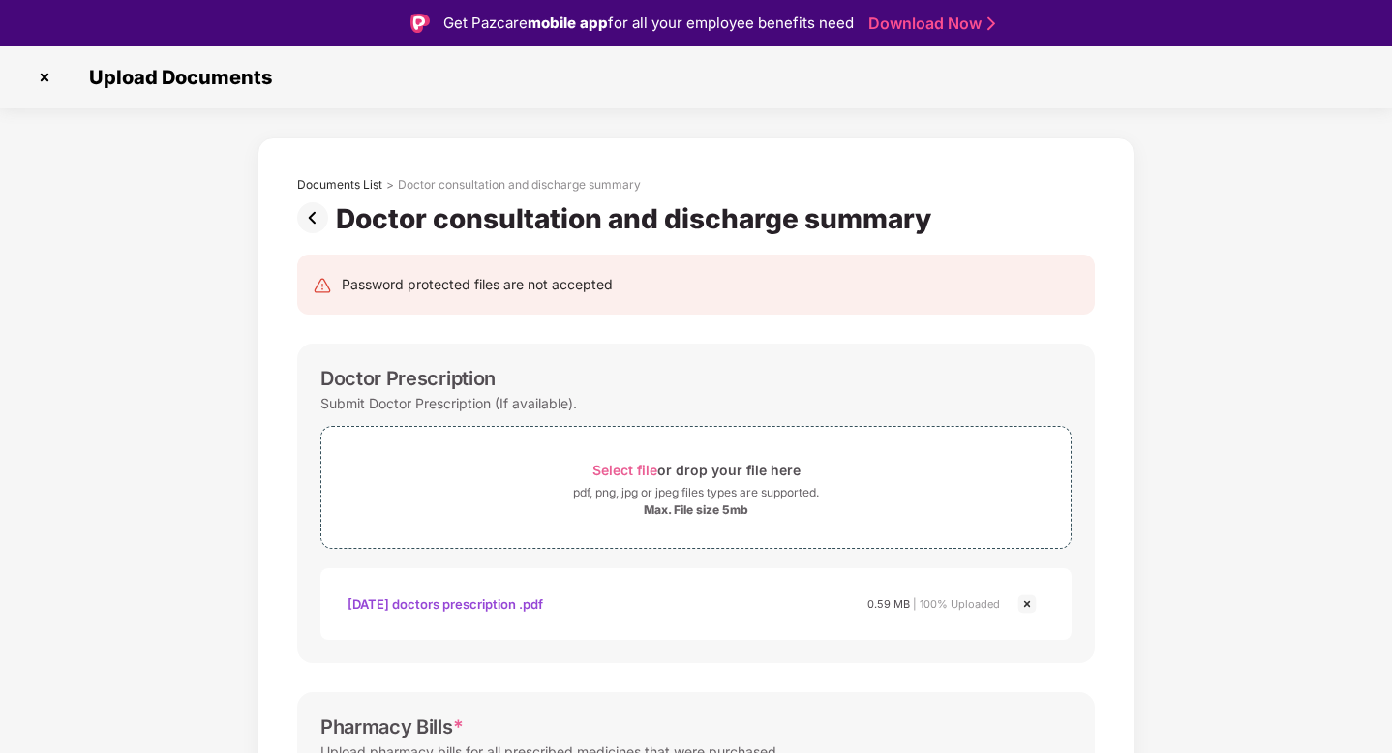
click at [316, 226] on img at bounding box center [316, 217] width 39 height 31
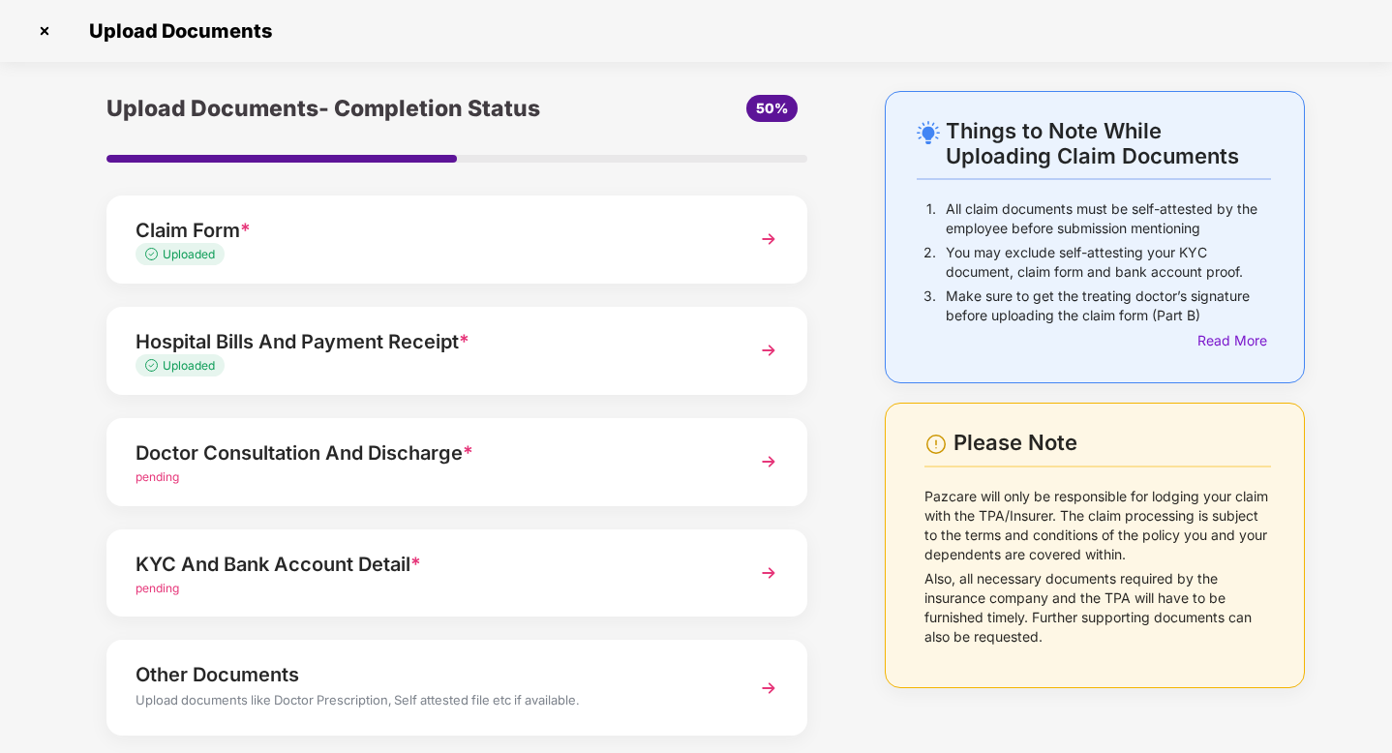
scroll to position [103, 0]
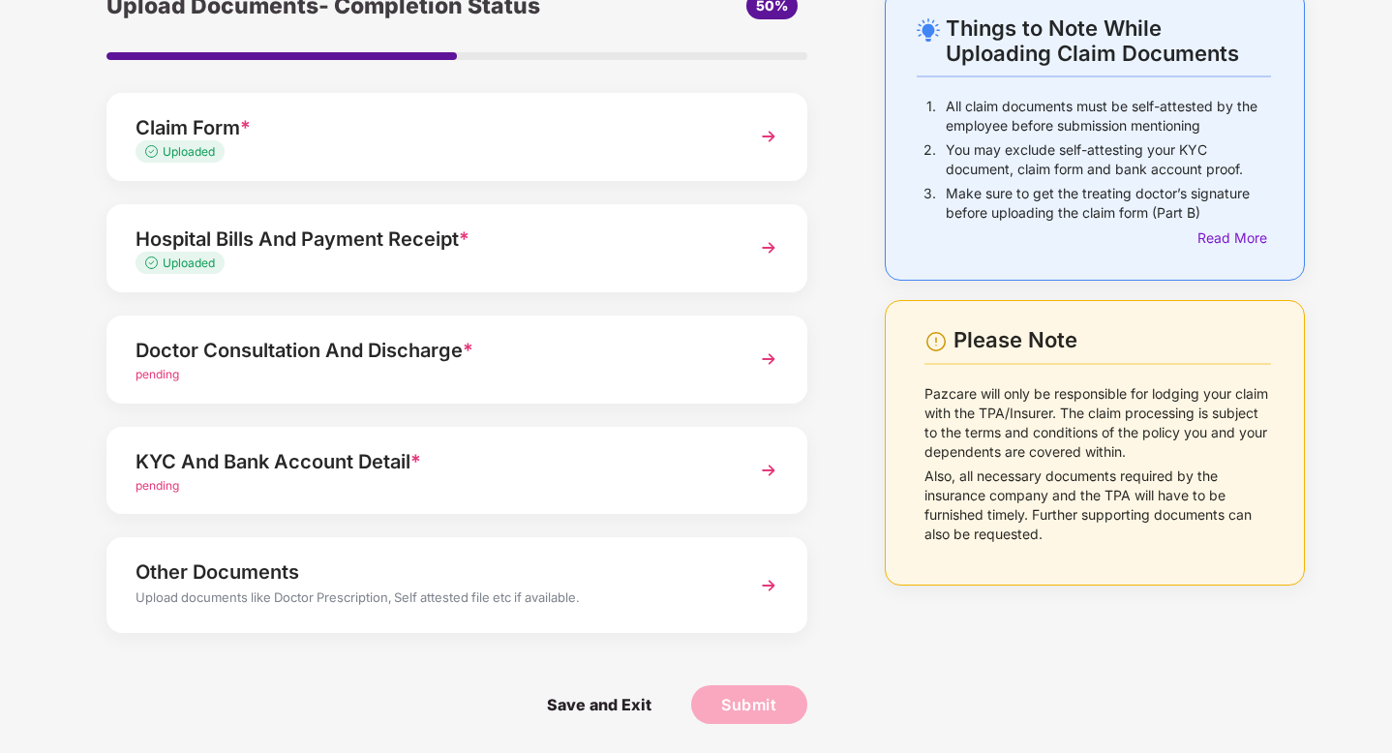
click at [323, 463] on div "KYC And Bank Account Detail *" at bounding box center [429, 461] width 588 height 31
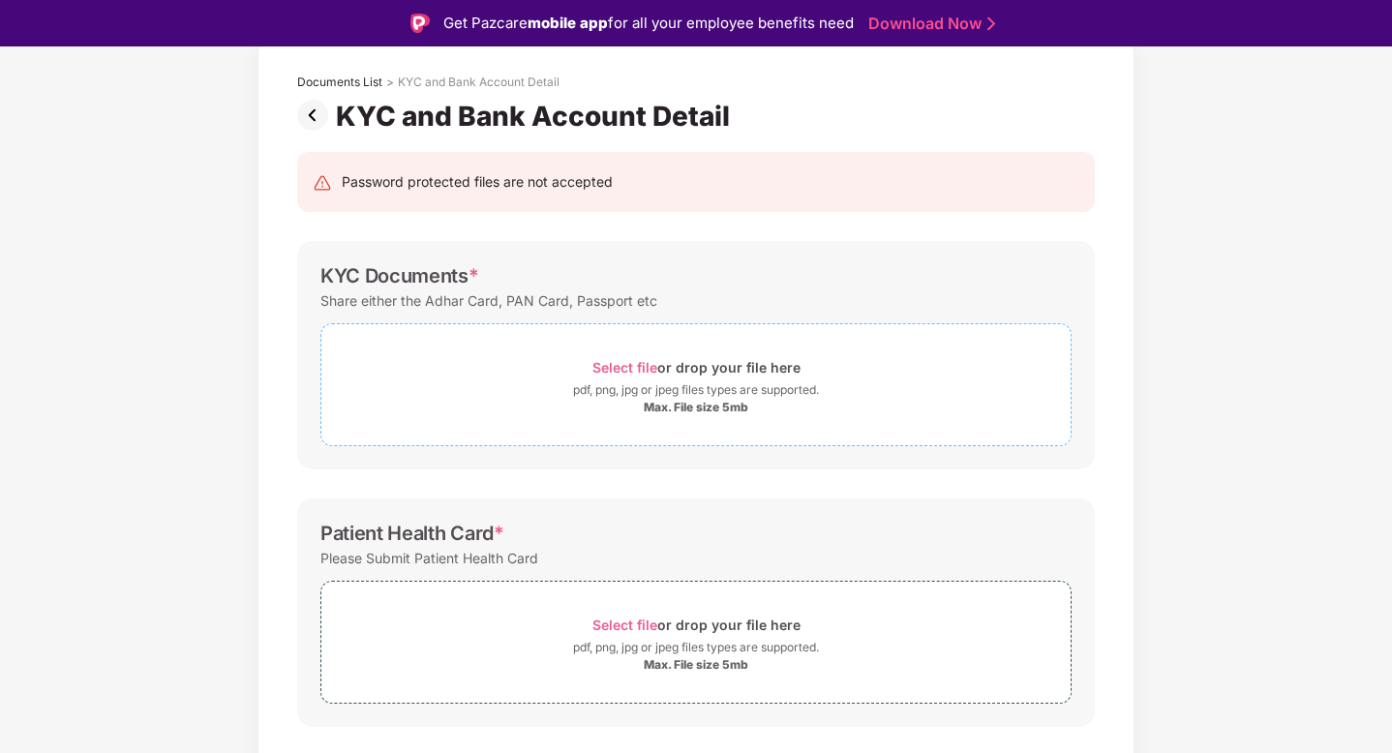
click at [619, 363] on span "Select file" at bounding box center [624, 367] width 65 height 16
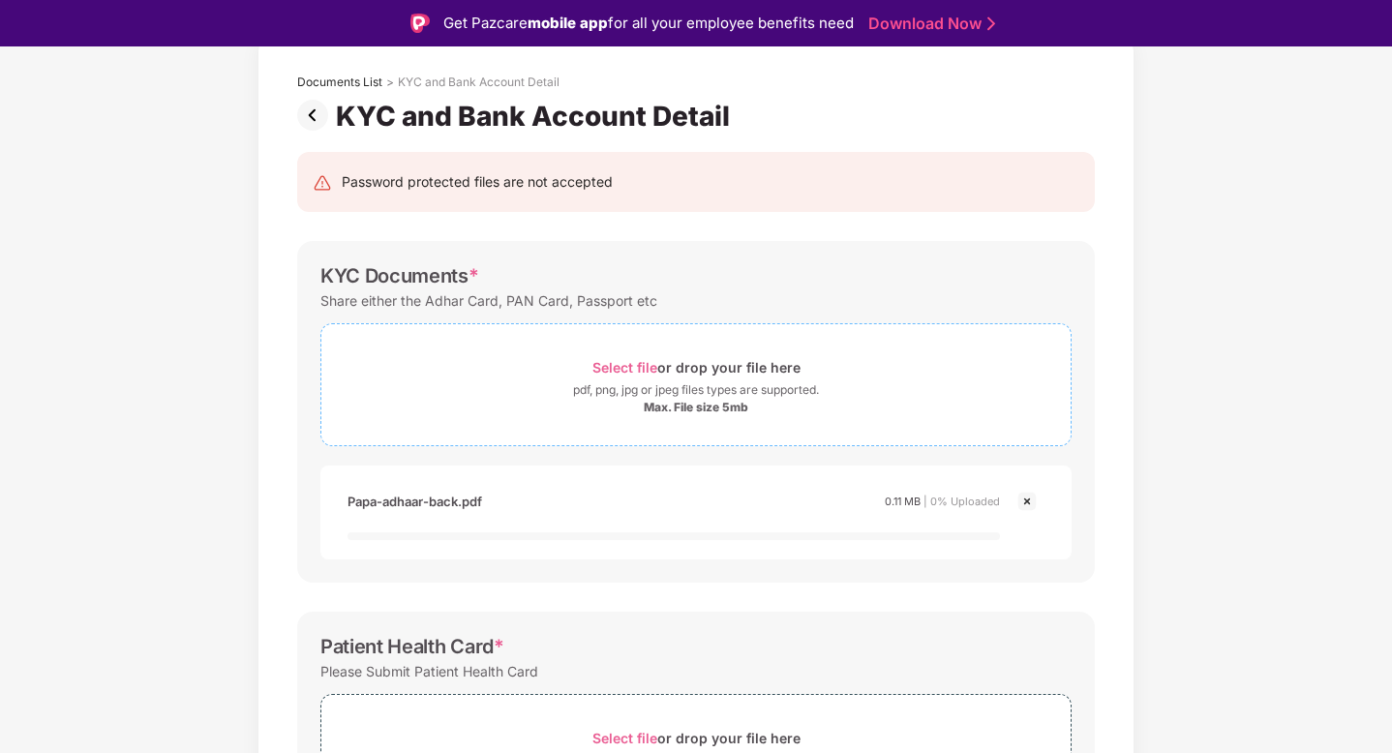
click at [604, 365] on span "Select file" at bounding box center [624, 367] width 65 height 16
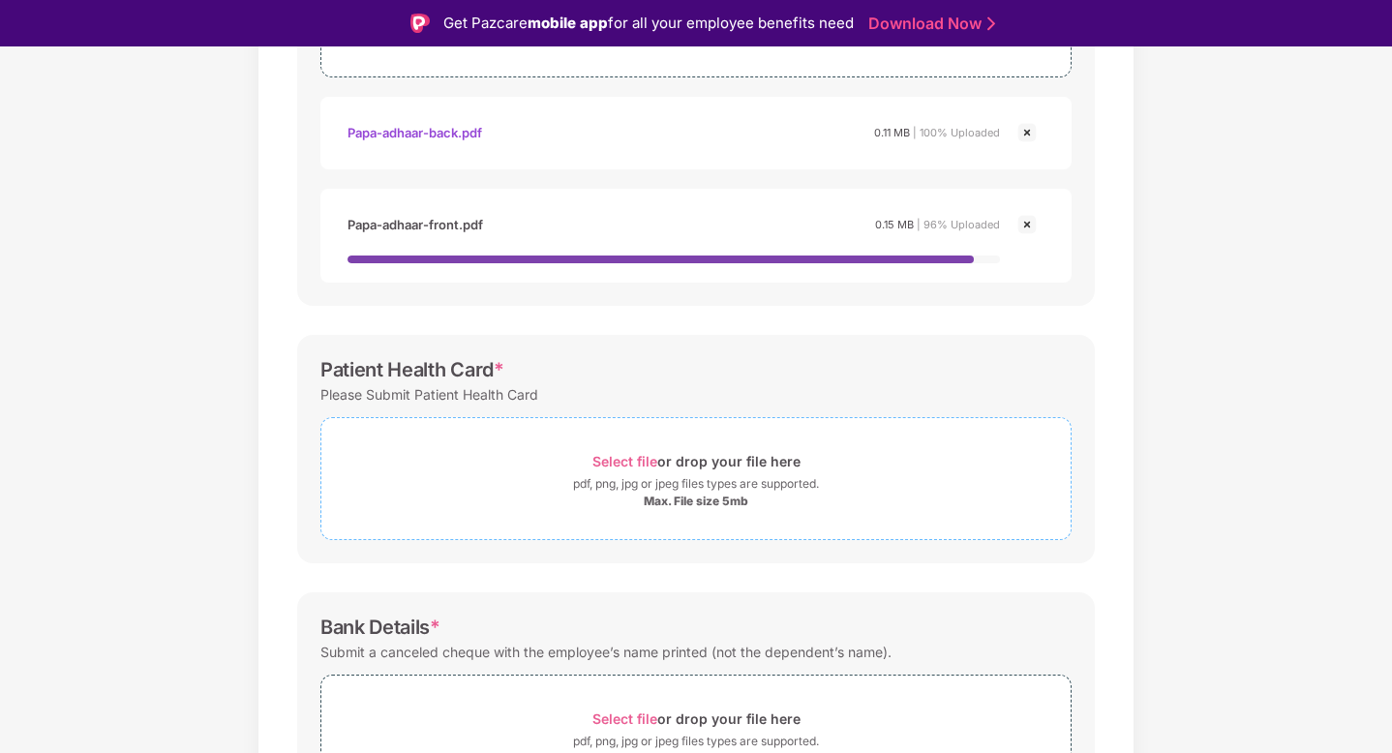
scroll to position [484, 0]
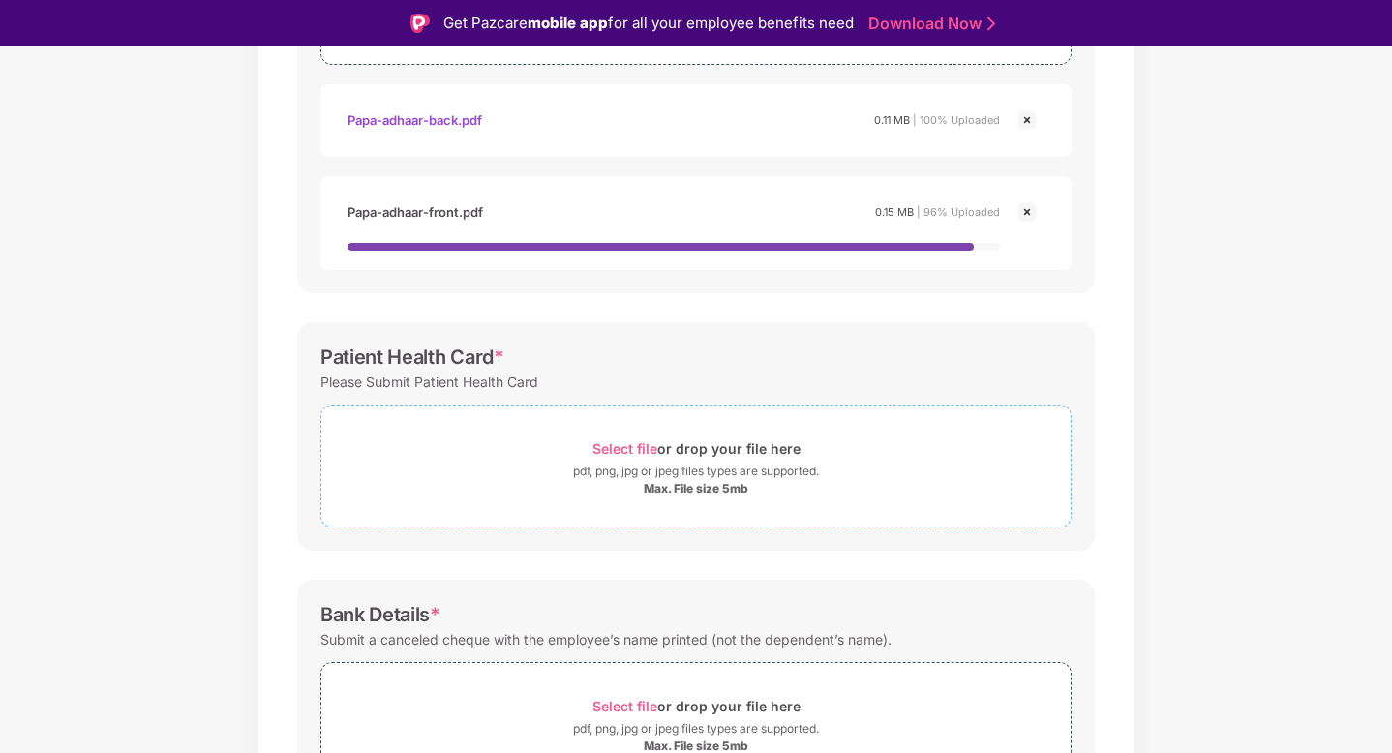
click at [626, 441] on span "Select file" at bounding box center [624, 448] width 65 height 16
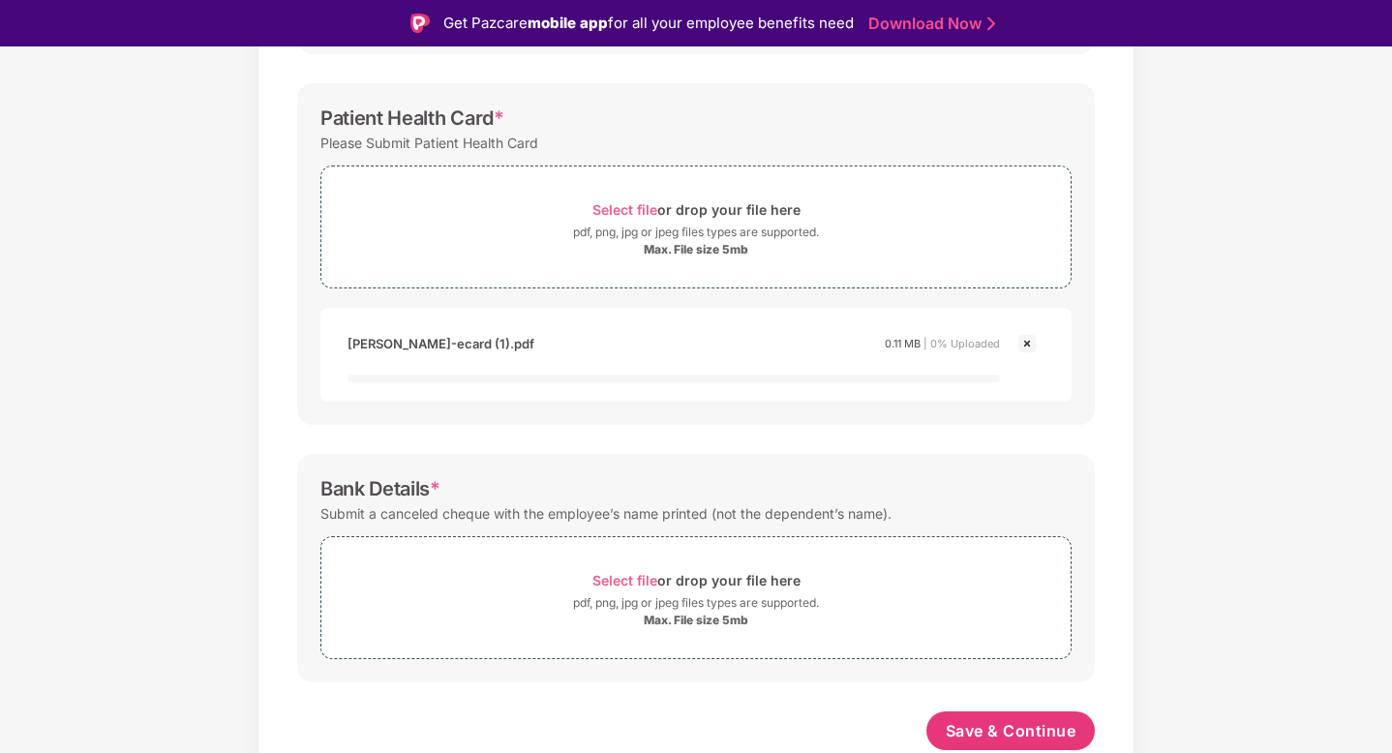
scroll to position [46, 0]
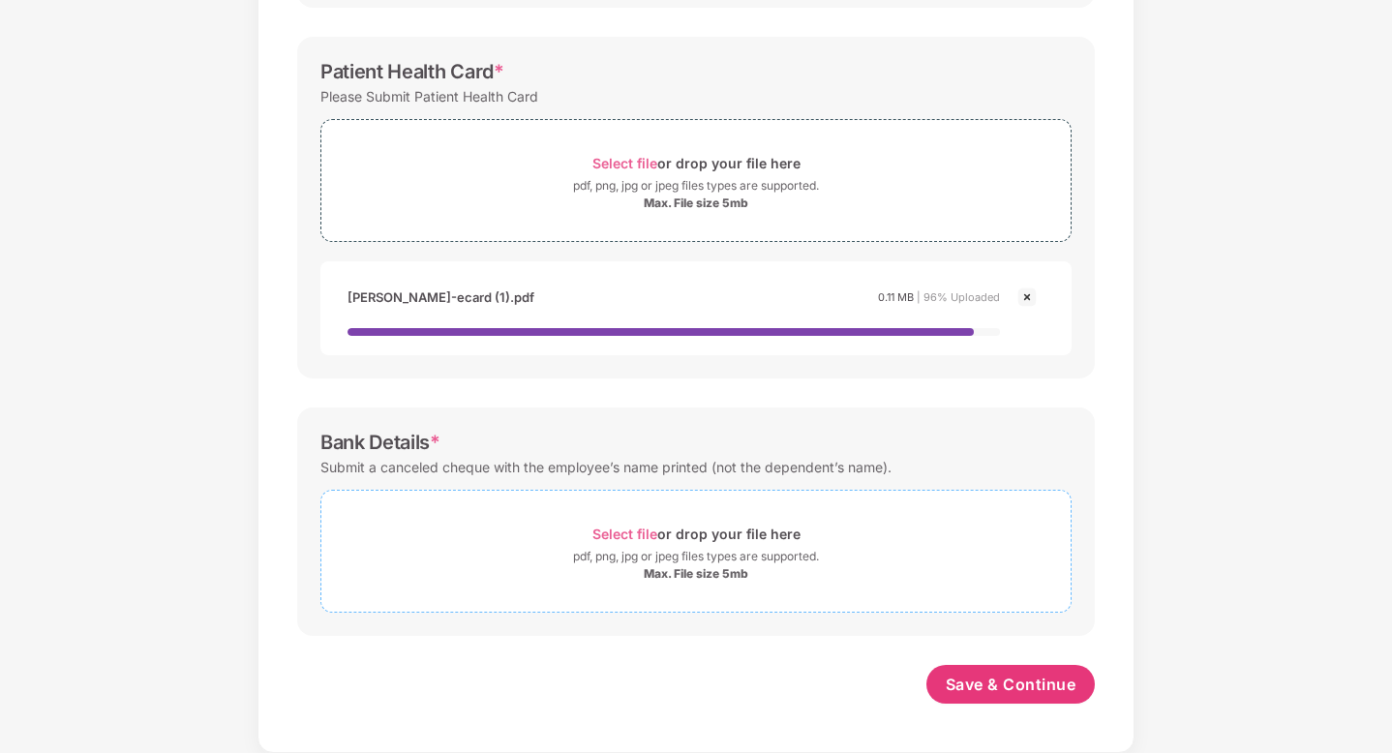
click at [640, 526] on span "Select file" at bounding box center [624, 533] width 65 height 16
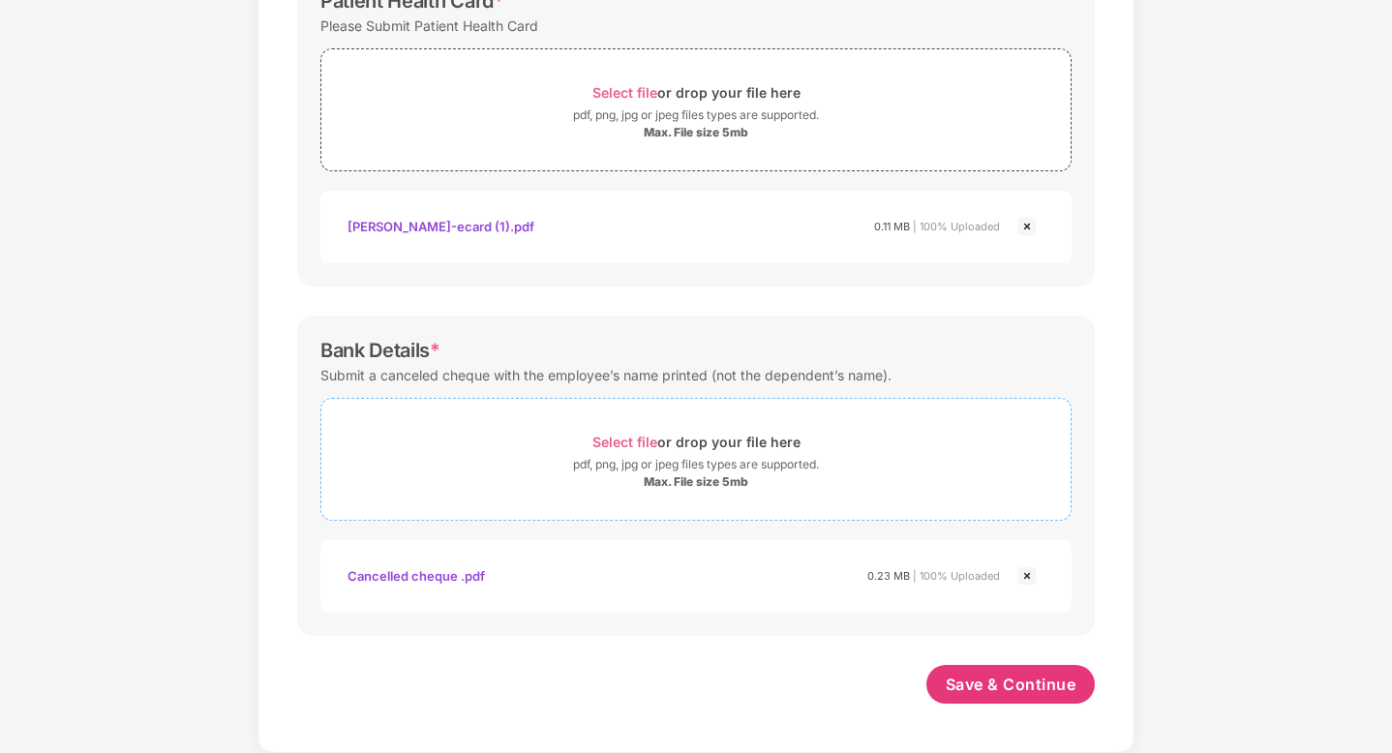
scroll to position [772, 0]
click at [990, 685] on span "Save & Continue" at bounding box center [1010, 684] width 131 height 21
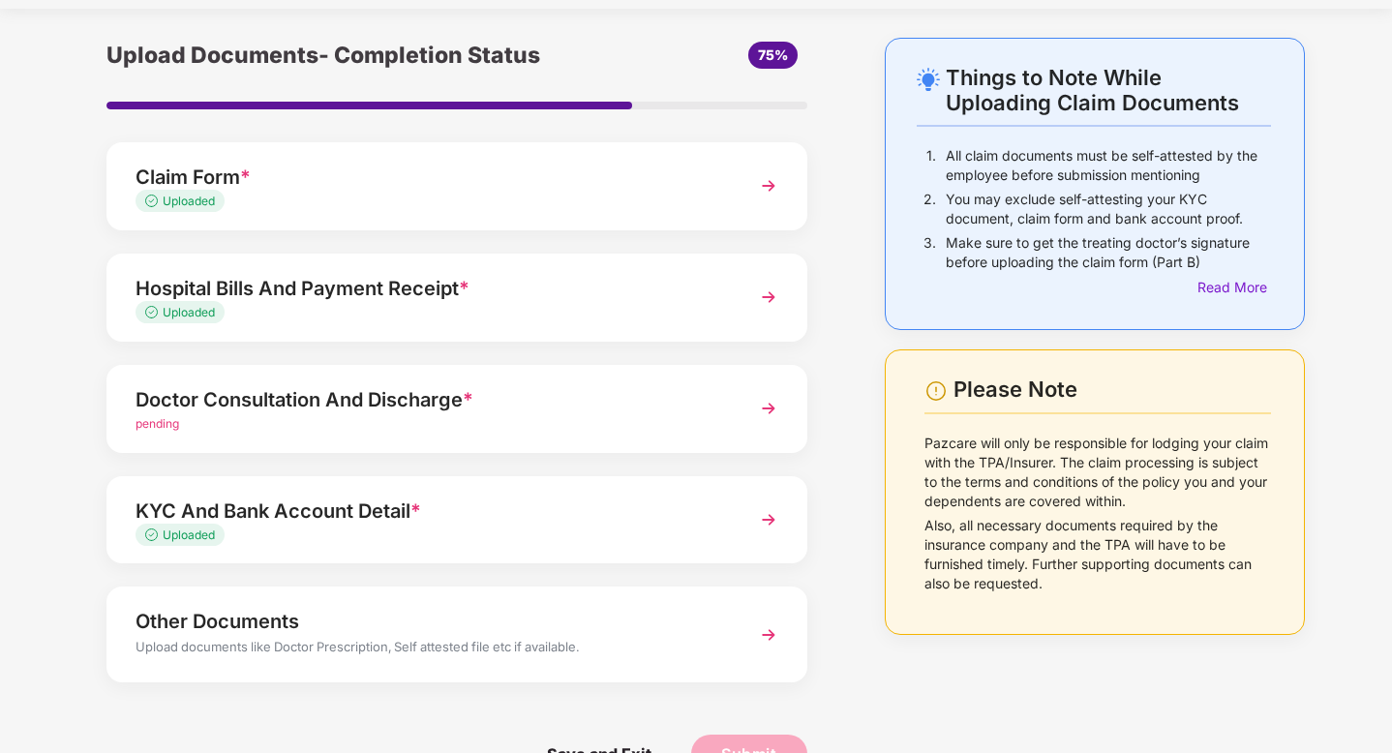
scroll to position [28, 0]
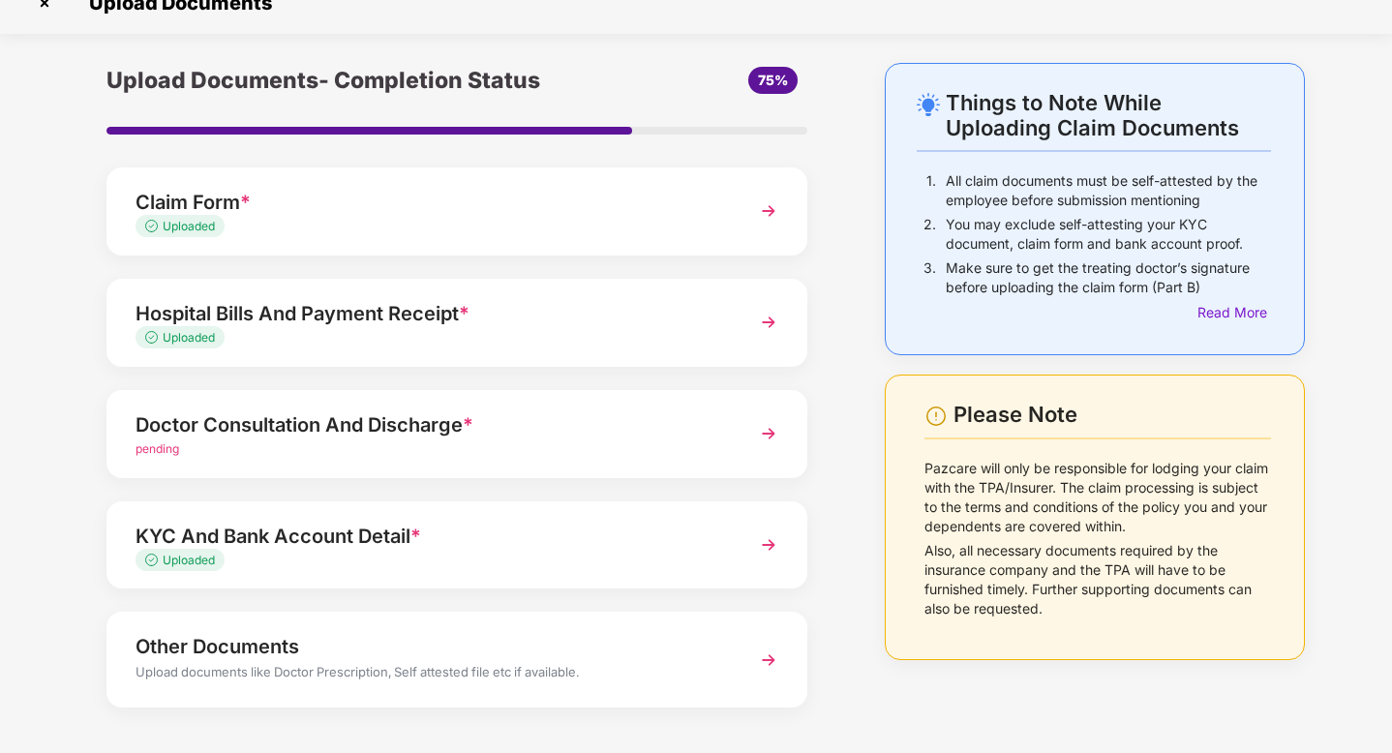
click at [555, 410] on div "Doctor Consultation And Discharge *" at bounding box center [429, 424] width 588 height 31
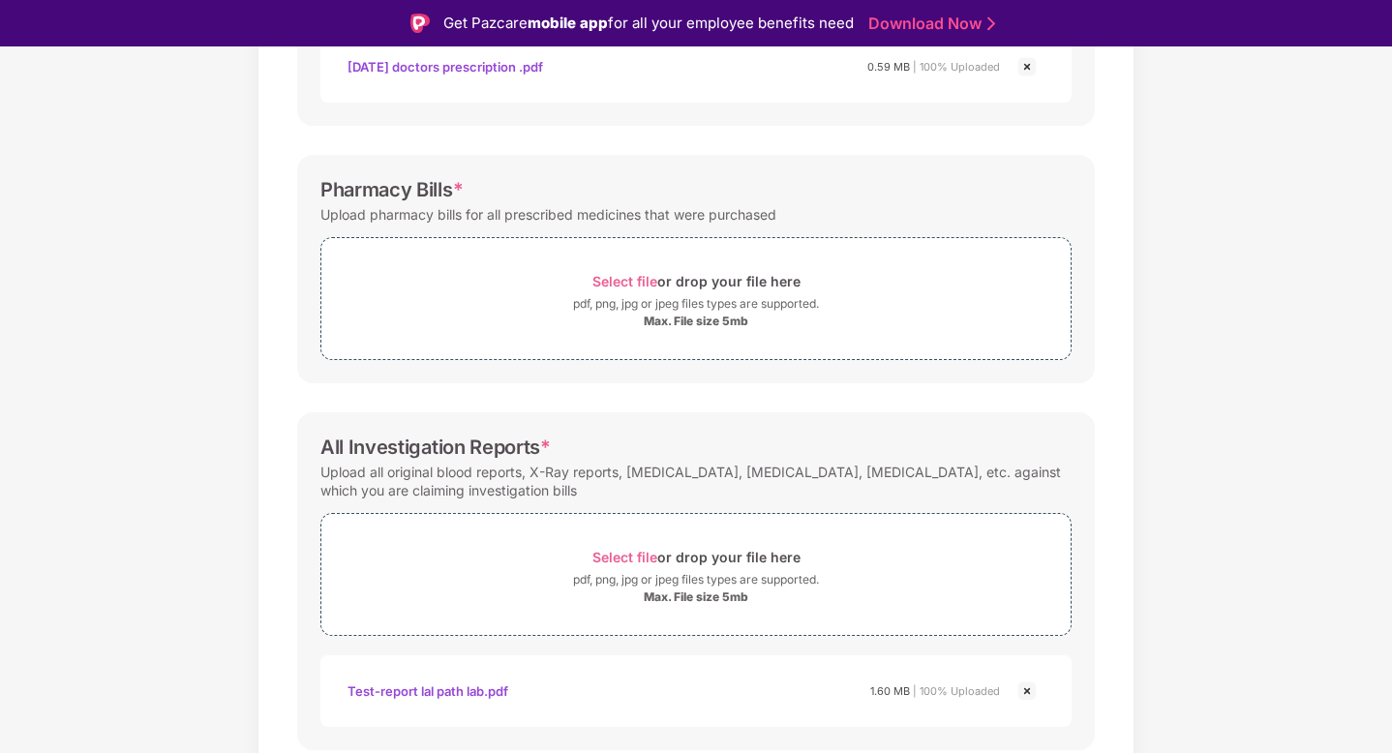
scroll to position [525, 0]
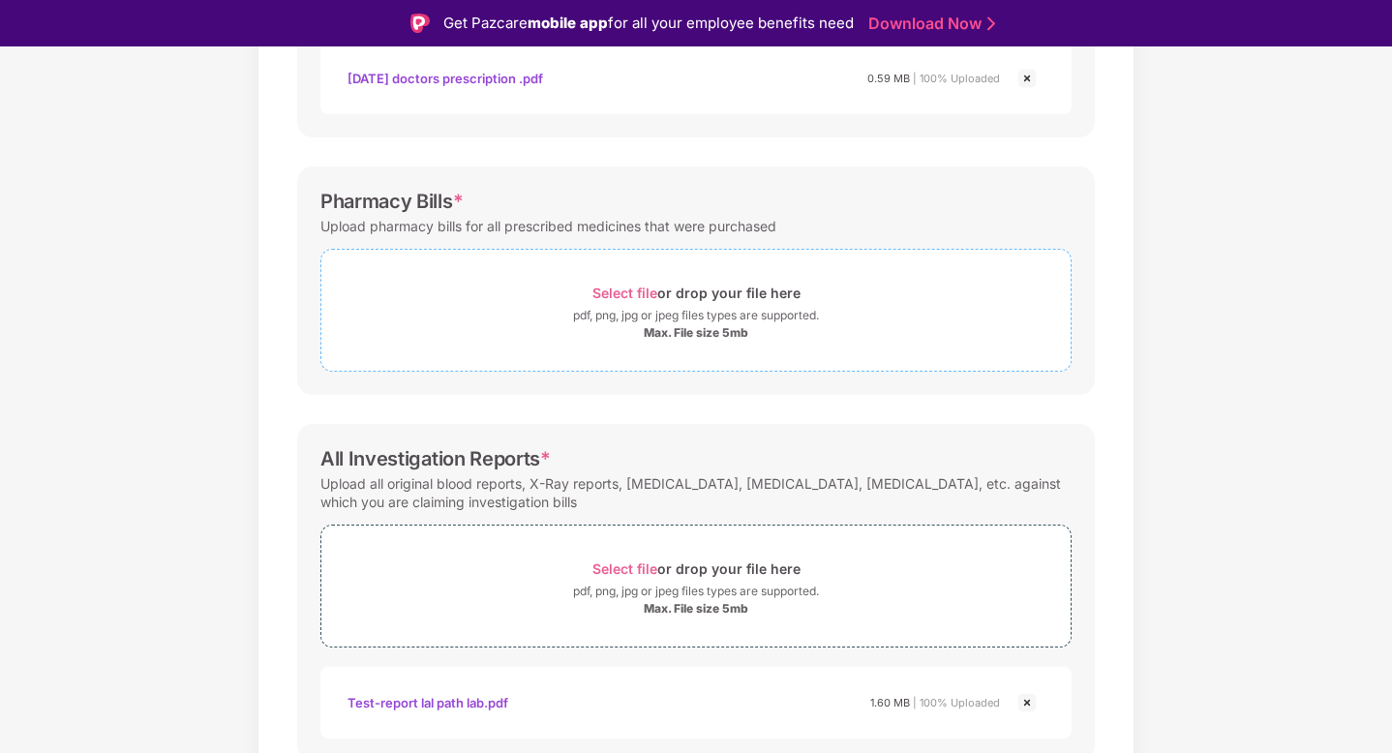
click at [620, 294] on span "Select file" at bounding box center [624, 293] width 65 height 16
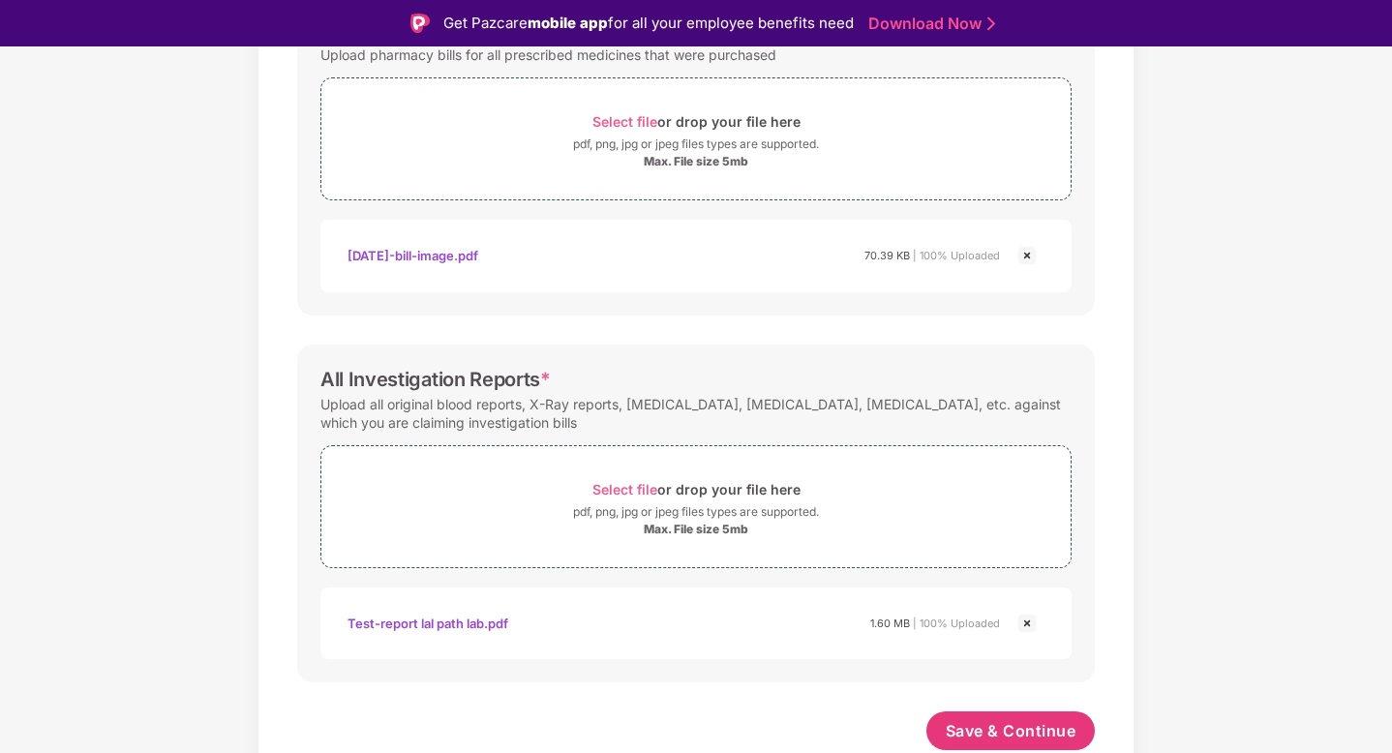
scroll to position [46, 0]
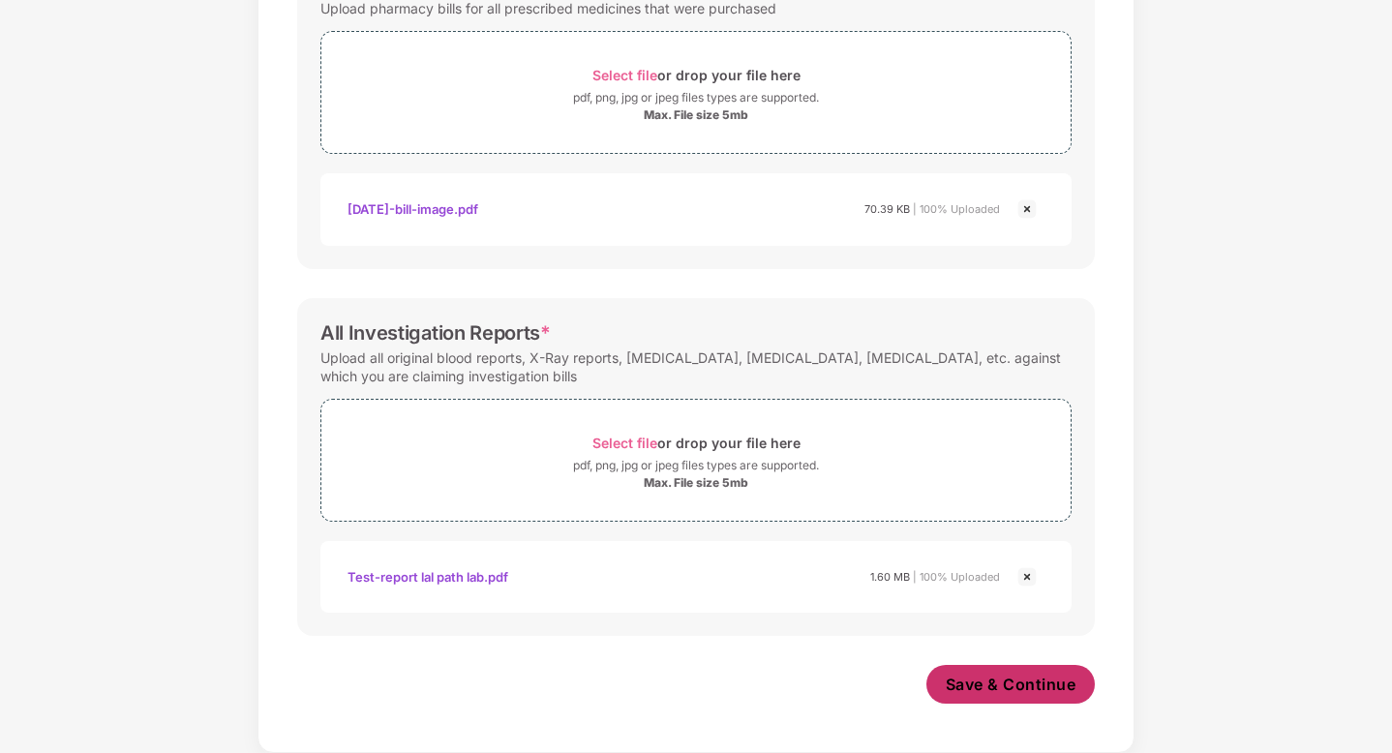
click at [969, 688] on span "Save & Continue" at bounding box center [1010, 684] width 131 height 21
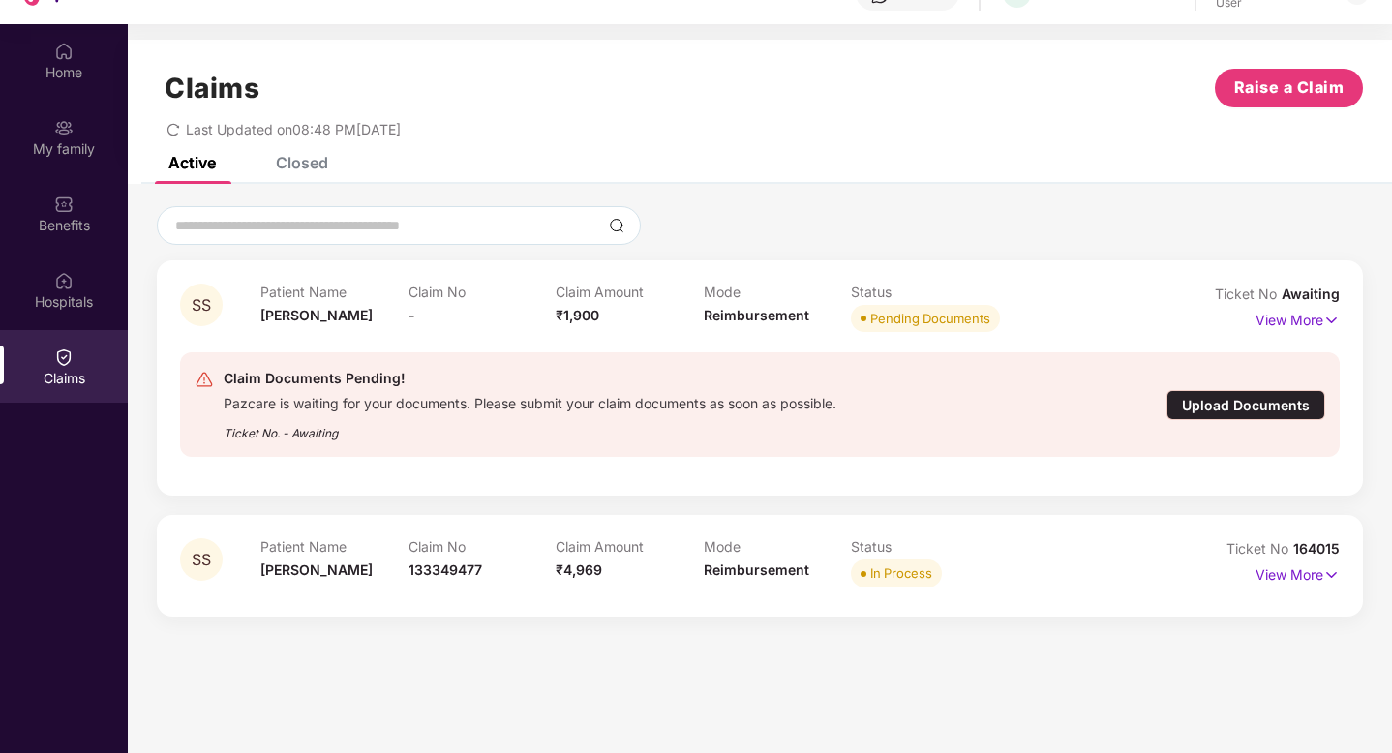
scroll to position [108, 0]
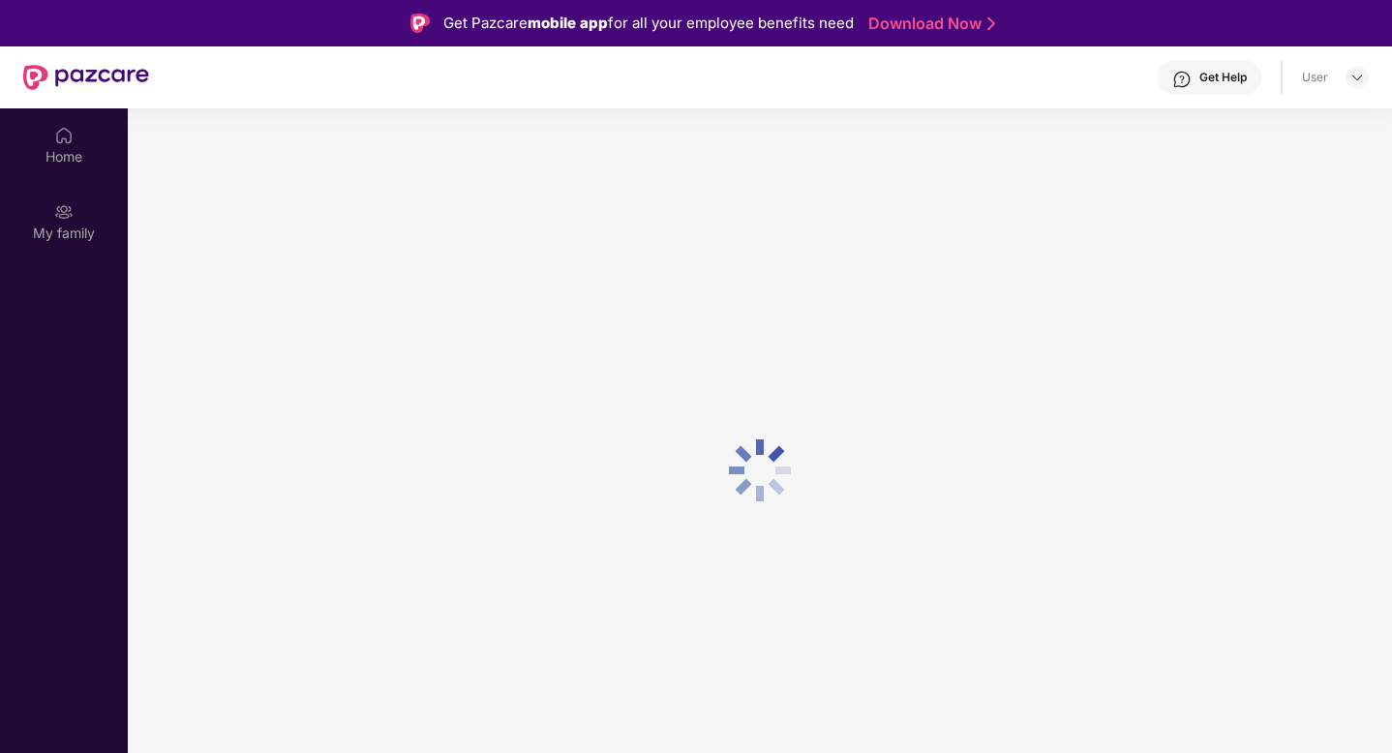
scroll to position [108, 0]
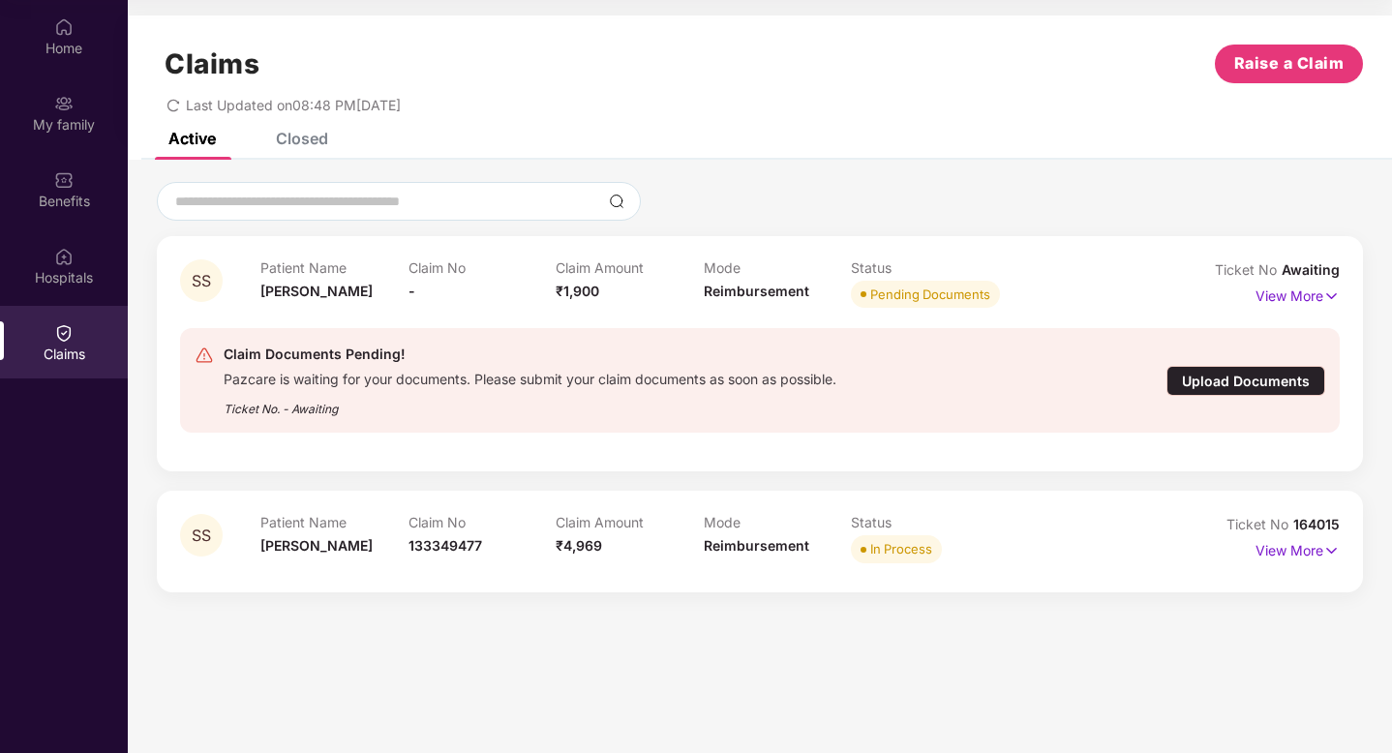
click at [1210, 381] on div "Upload Documents" at bounding box center [1245, 381] width 159 height 30
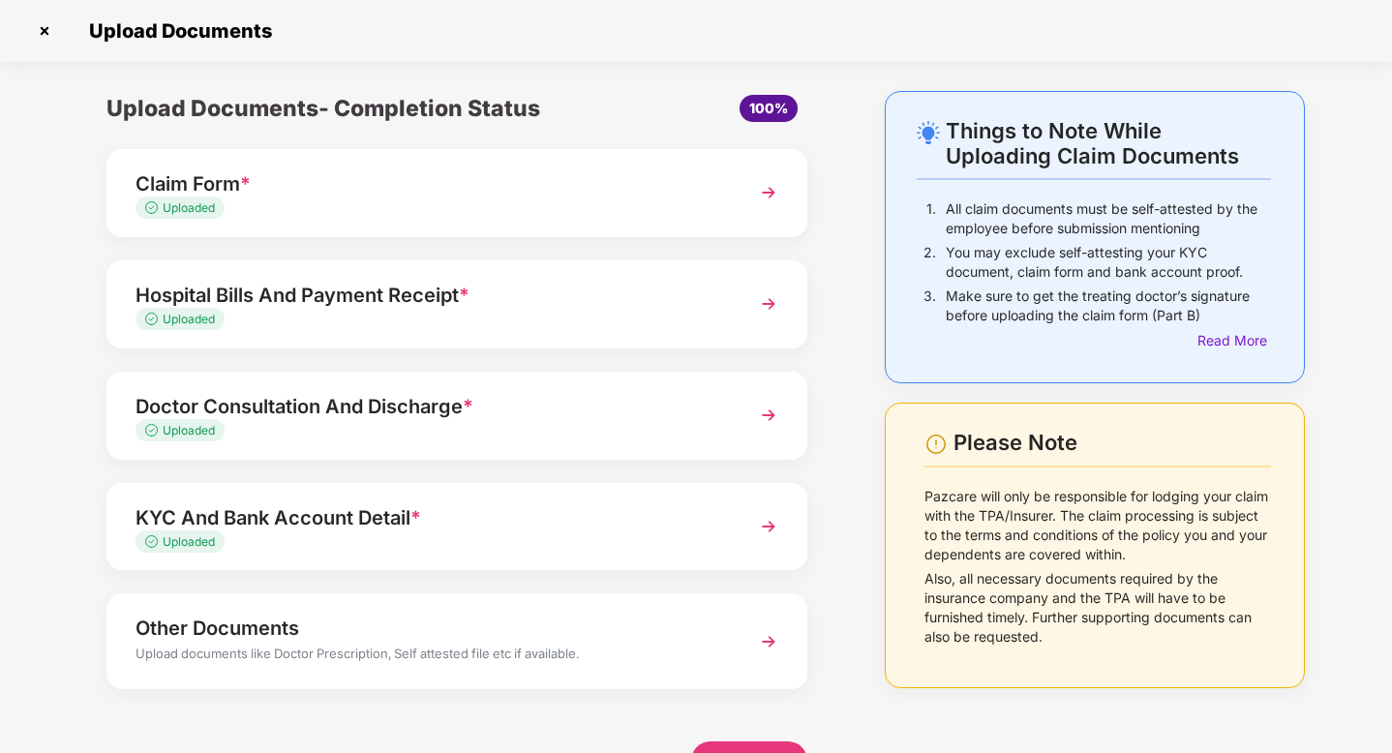
scroll to position [56, 0]
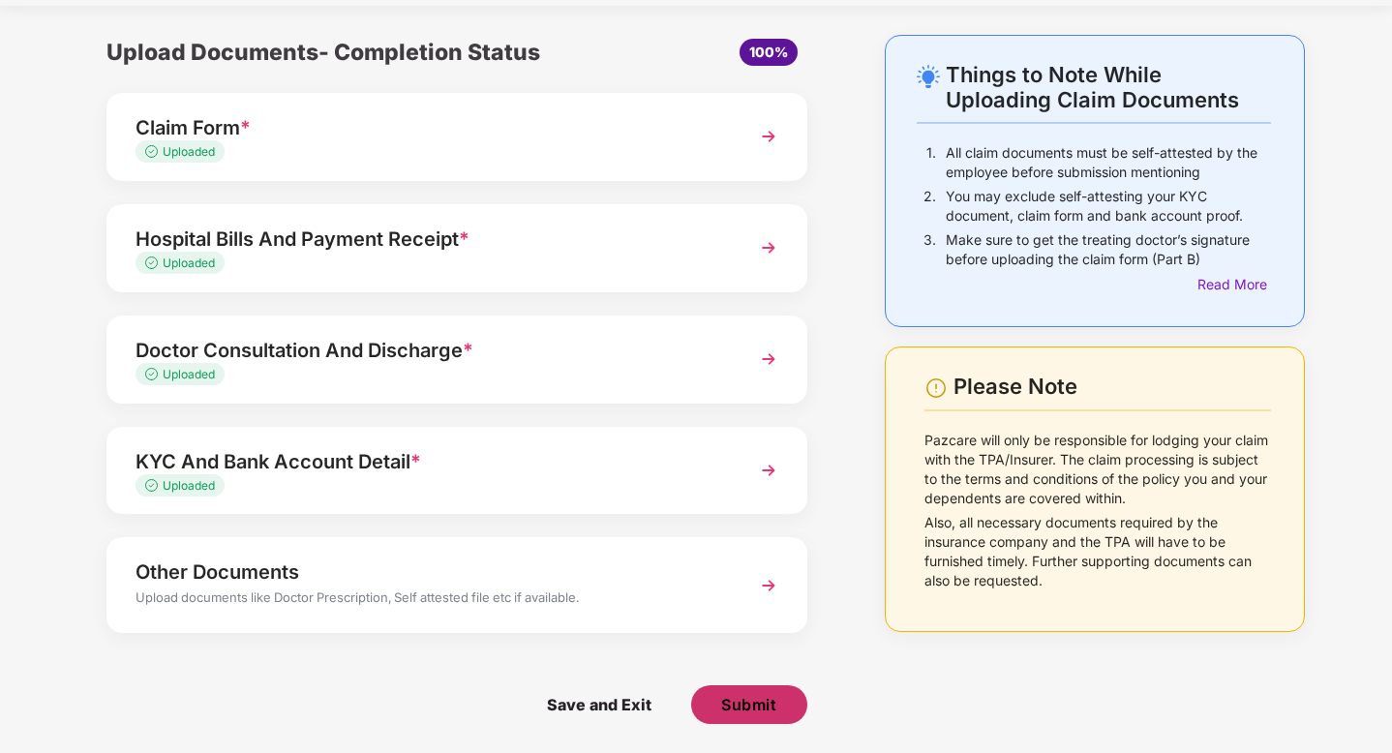
click at [747, 697] on span "Submit" at bounding box center [748, 704] width 55 height 21
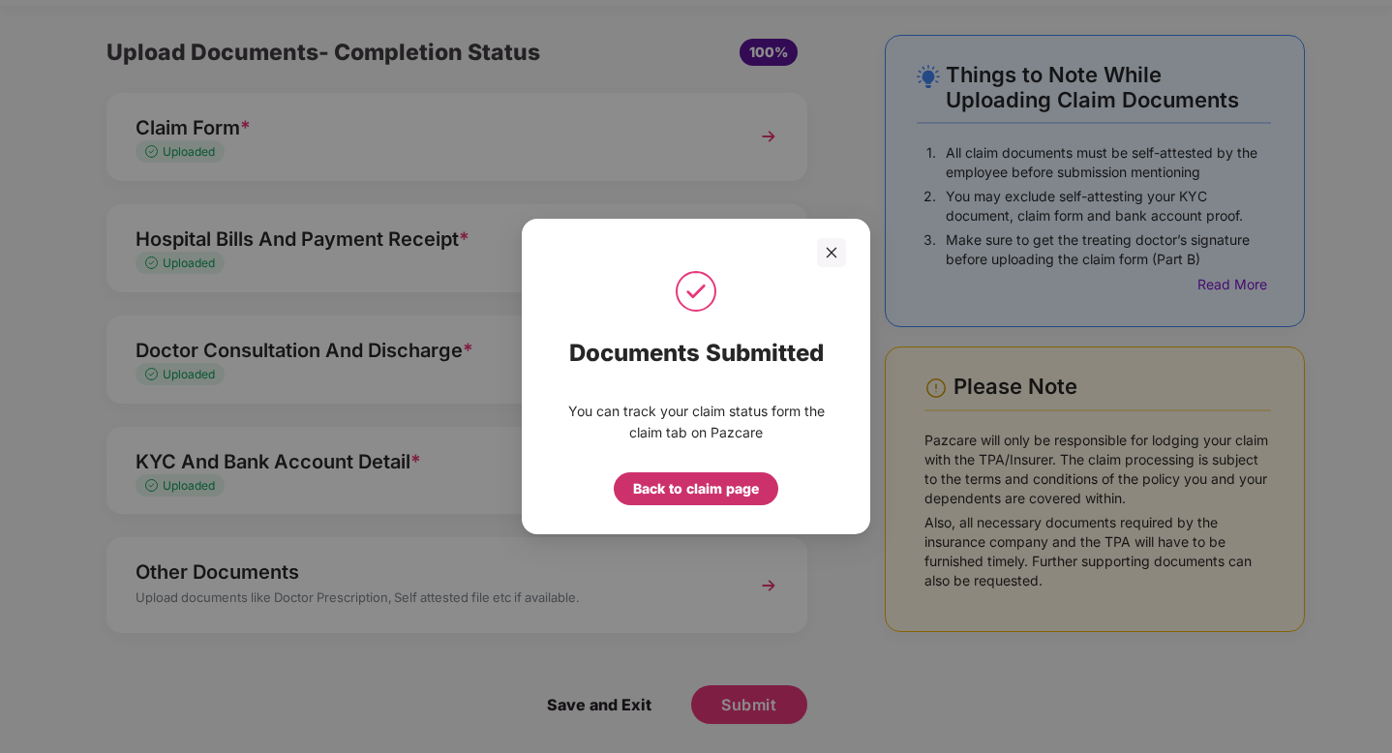
click at [745, 488] on div "Back to claim page" at bounding box center [696, 488] width 126 height 21
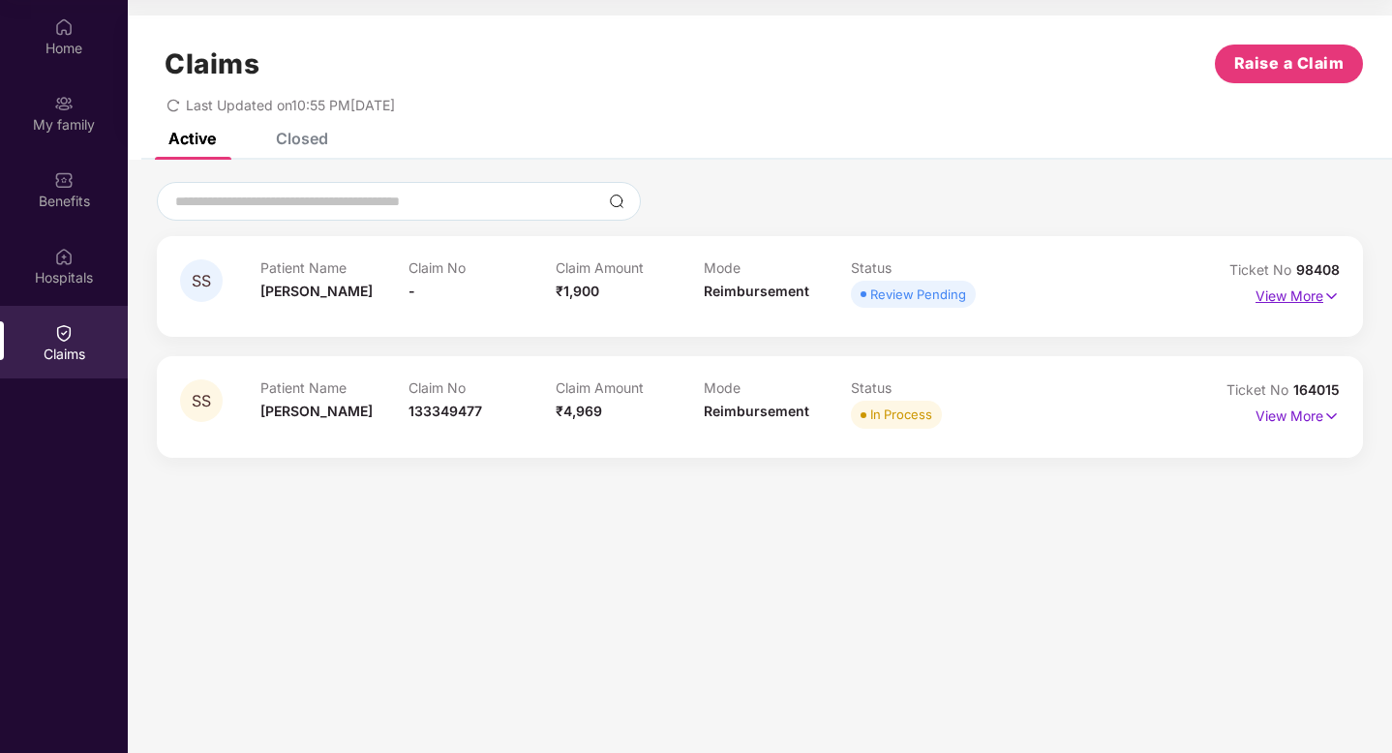
click at [1287, 306] on p "View More" at bounding box center [1297, 294] width 84 height 26
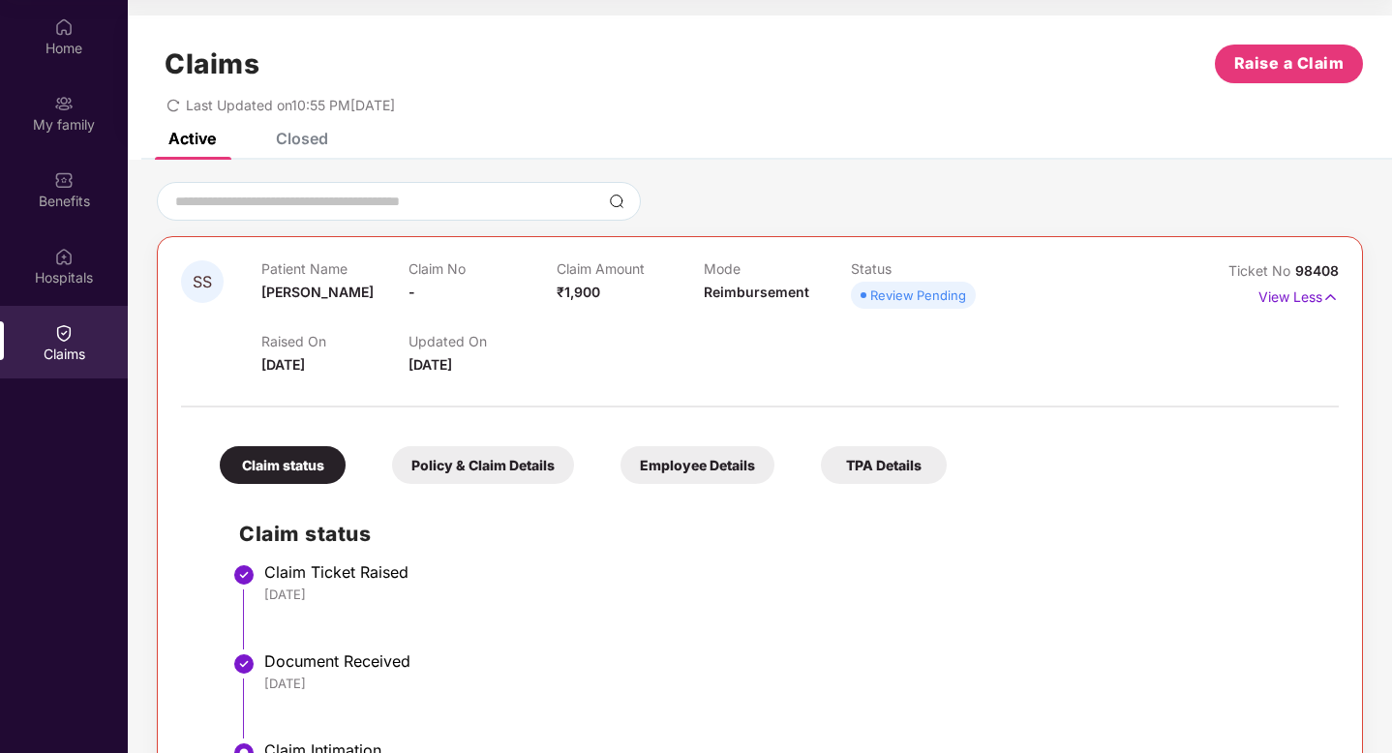
click at [1284, 309] on div "View Less" at bounding box center [1298, 297] width 80 height 31
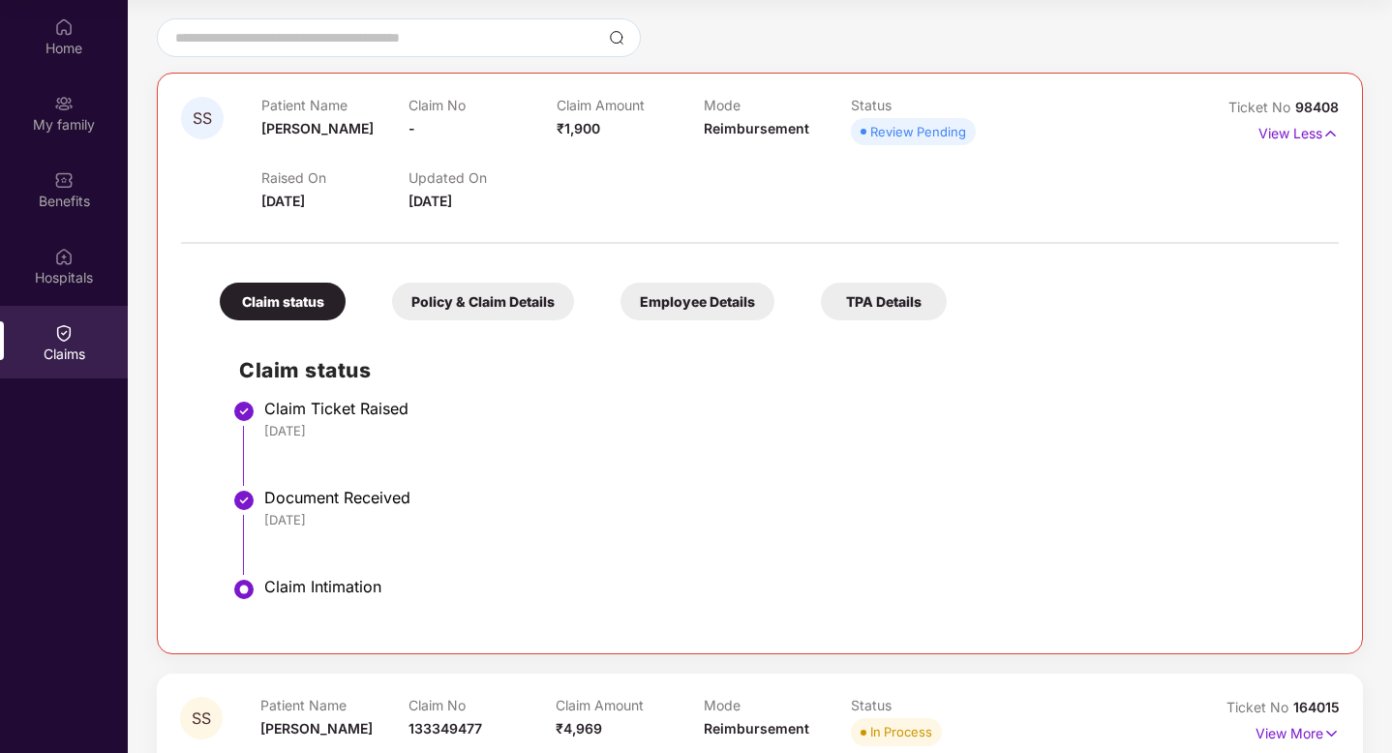
scroll to position [205, 0]
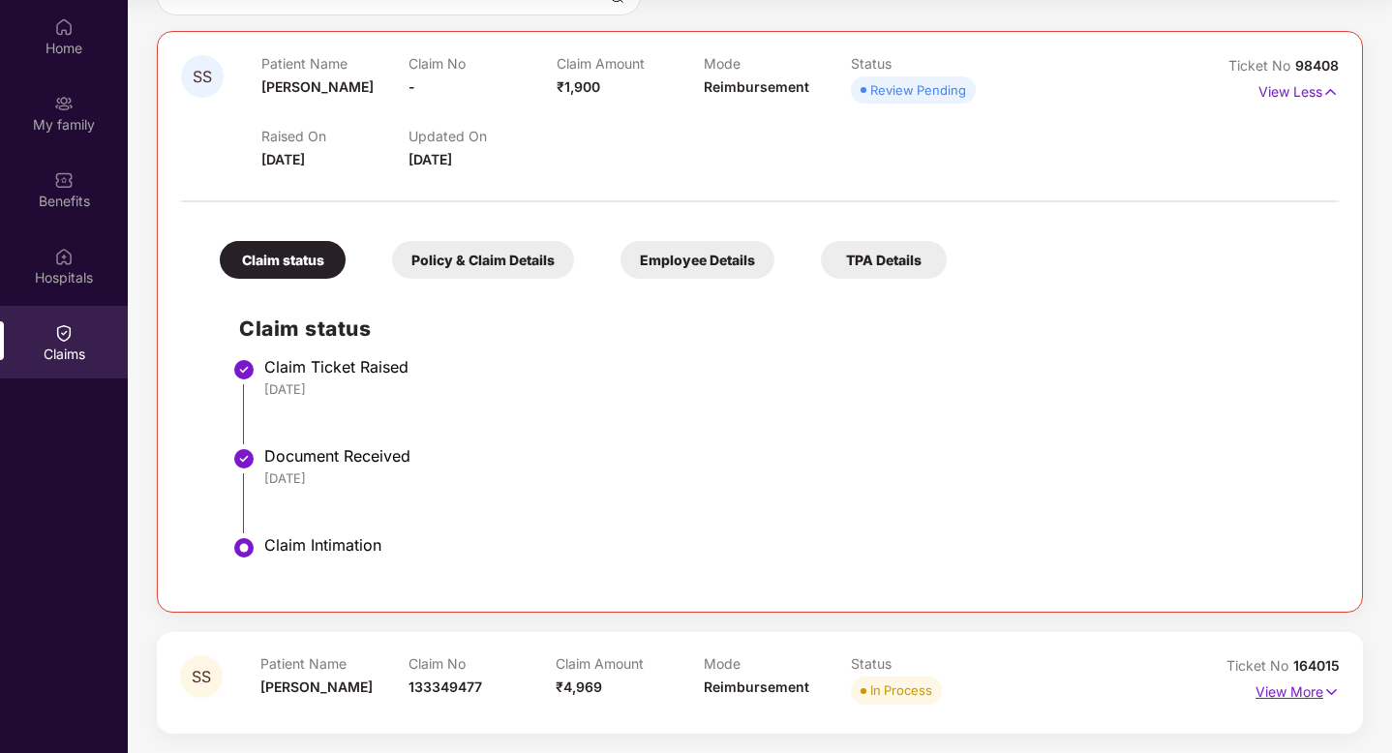
click at [1266, 685] on p "View More" at bounding box center [1297, 689] width 84 height 26
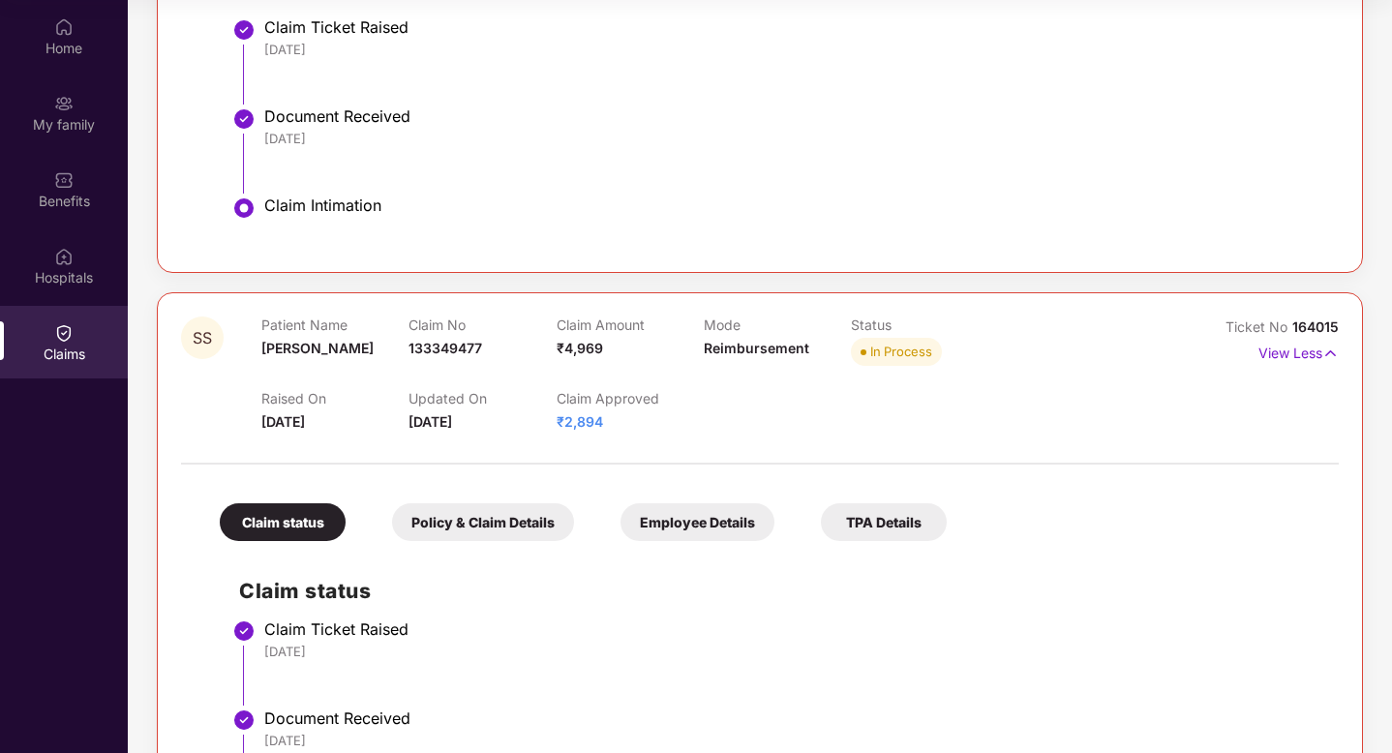
scroll to position [0, 0]
